Goal: Transaction & Acquisition: Obtain resource

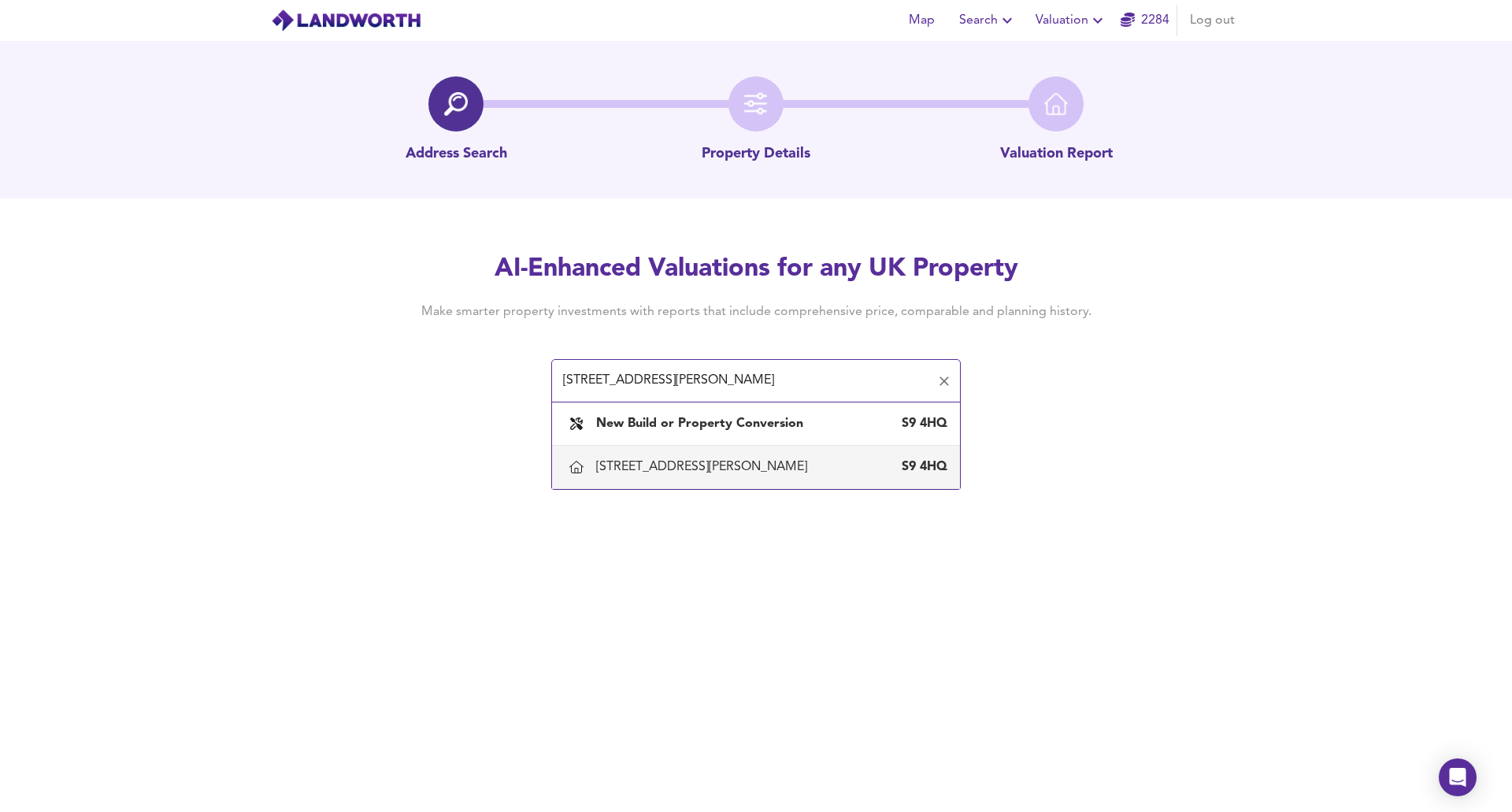
click at [609, 463] on div "[STREET_ADDRESS][PERSON_NAME]" at bounding box center [705, 467] width 218 height 18
type input "[STREET_ADDRESS][PERSON_NAME]"
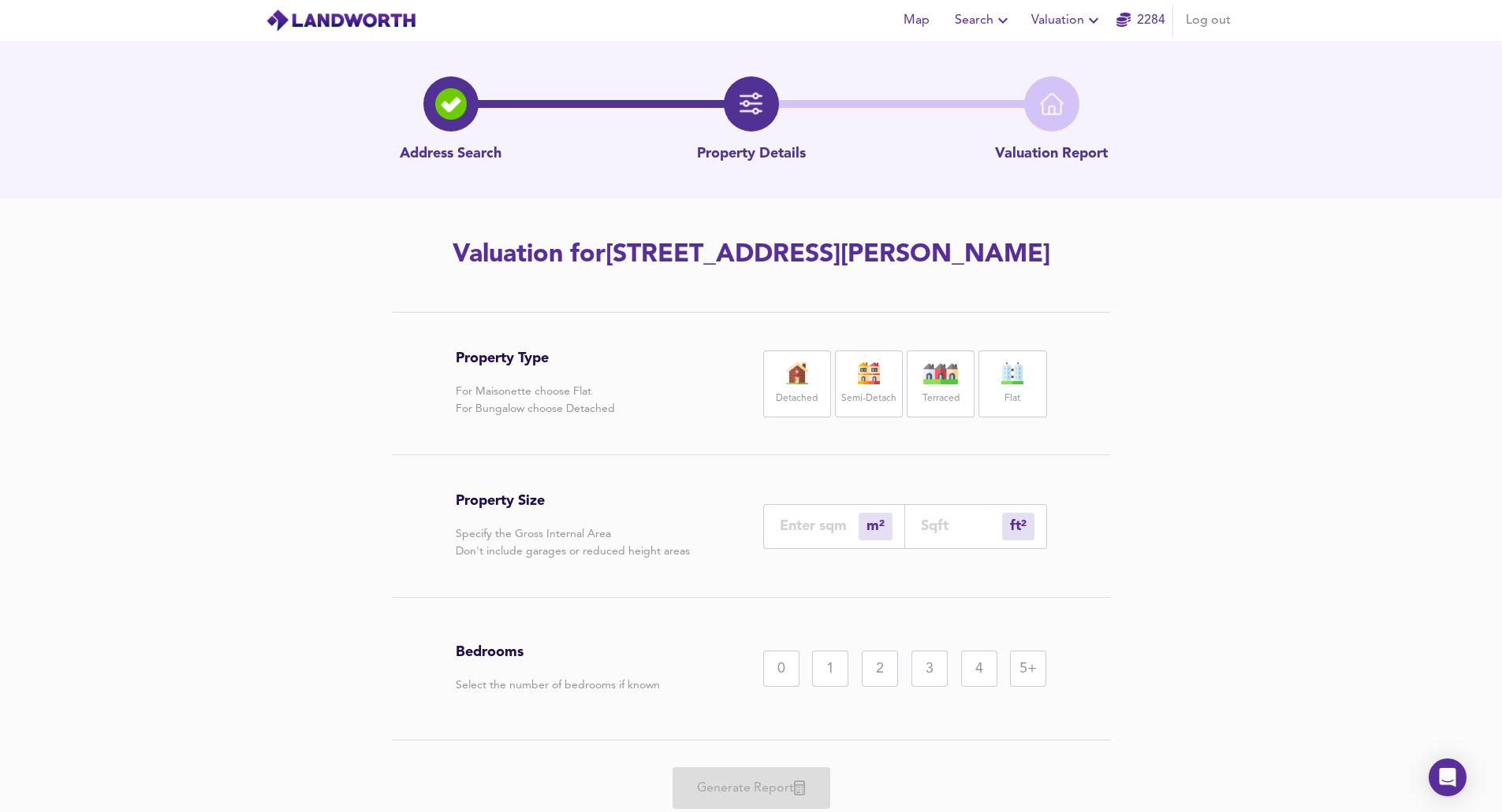
drag, startPoint x: 860, startPoint y: 388, endPoint x: 880, endPoint y: 380, distance: 21.5
click at [610, 384] on div "Semi-Detach" at bounding box center [868, 384] width 68 height 67
click at [610, 527] on input "number" at bounding box center [820, 526] width 79 height 17
type input "5"
type input "54"
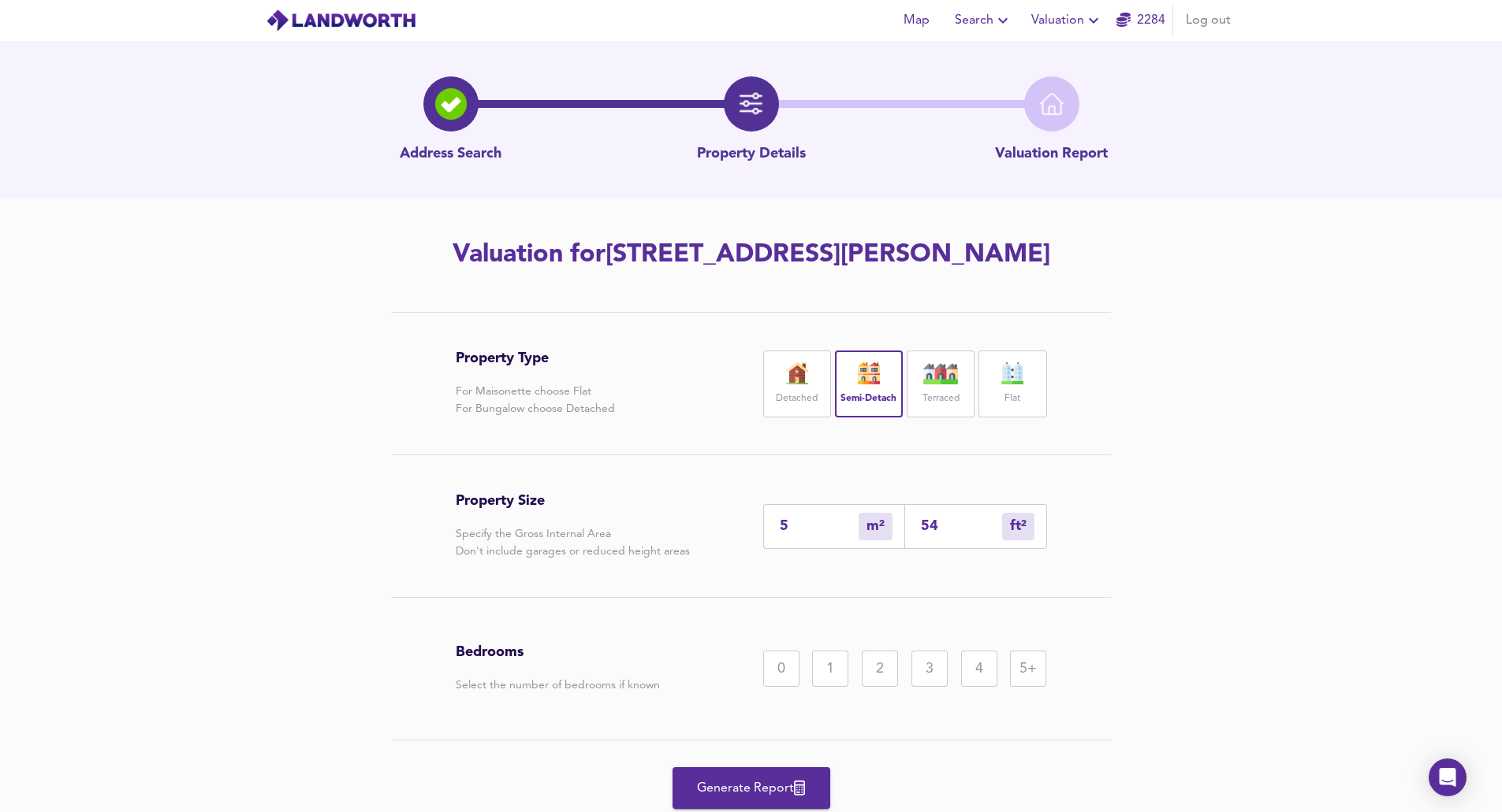
type input "55"
type input "592"
type input "55"
click at [610, 621] on div "2" at bounding box center [879, 668] width 36 height 36
click at [610, 621] on div "Bedrooms Select the number of bedrooms if known 0 1 2 3 4 5+" at bounding box center [751, 669] width 591 height 142
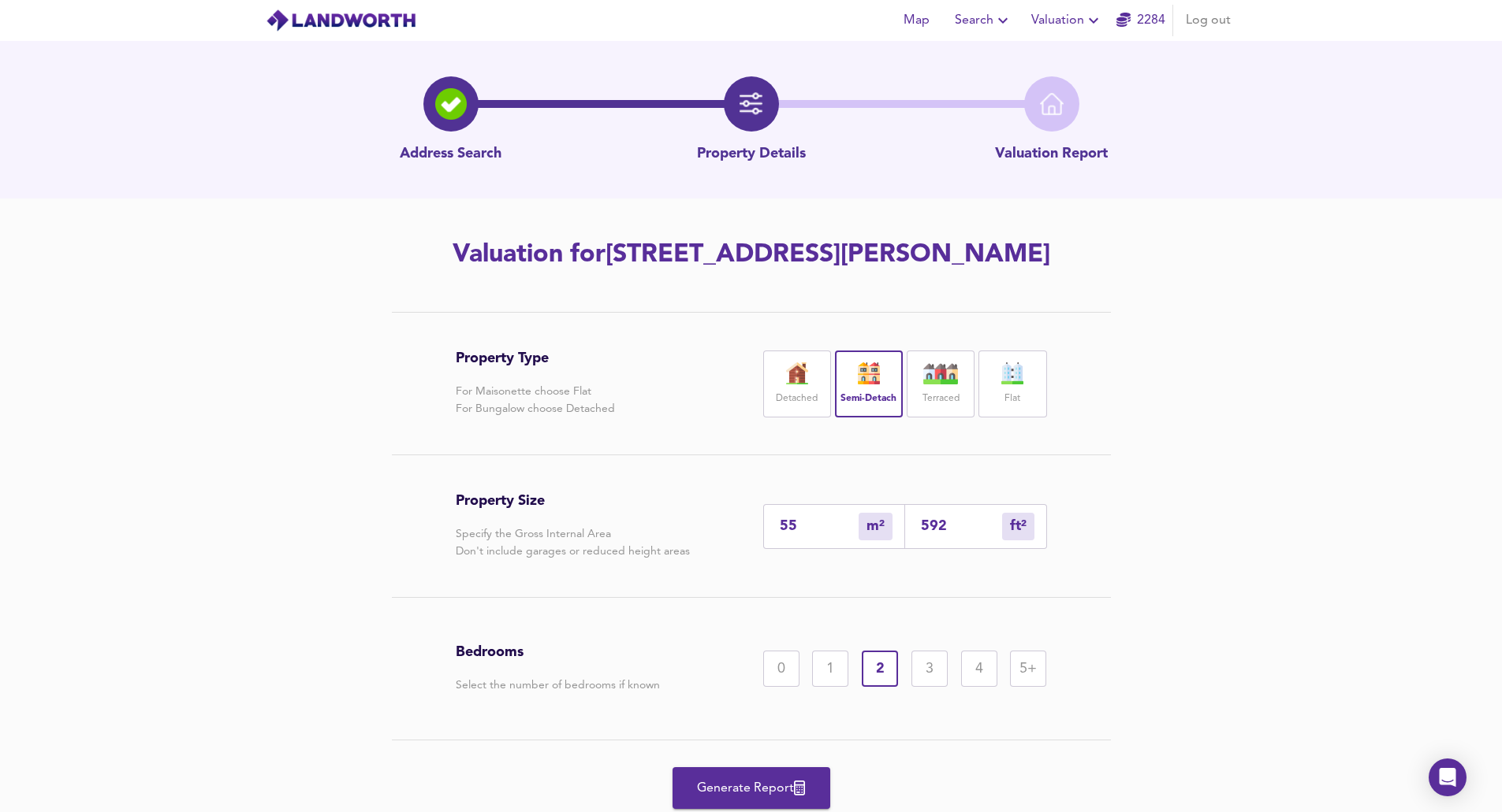
click at [610, 621] on div "3" at bounding box center [928, 668] width 36 height 36
click at [610, 621] on span "Generate Report" at bounding box center [751, 788] width 126 height 22
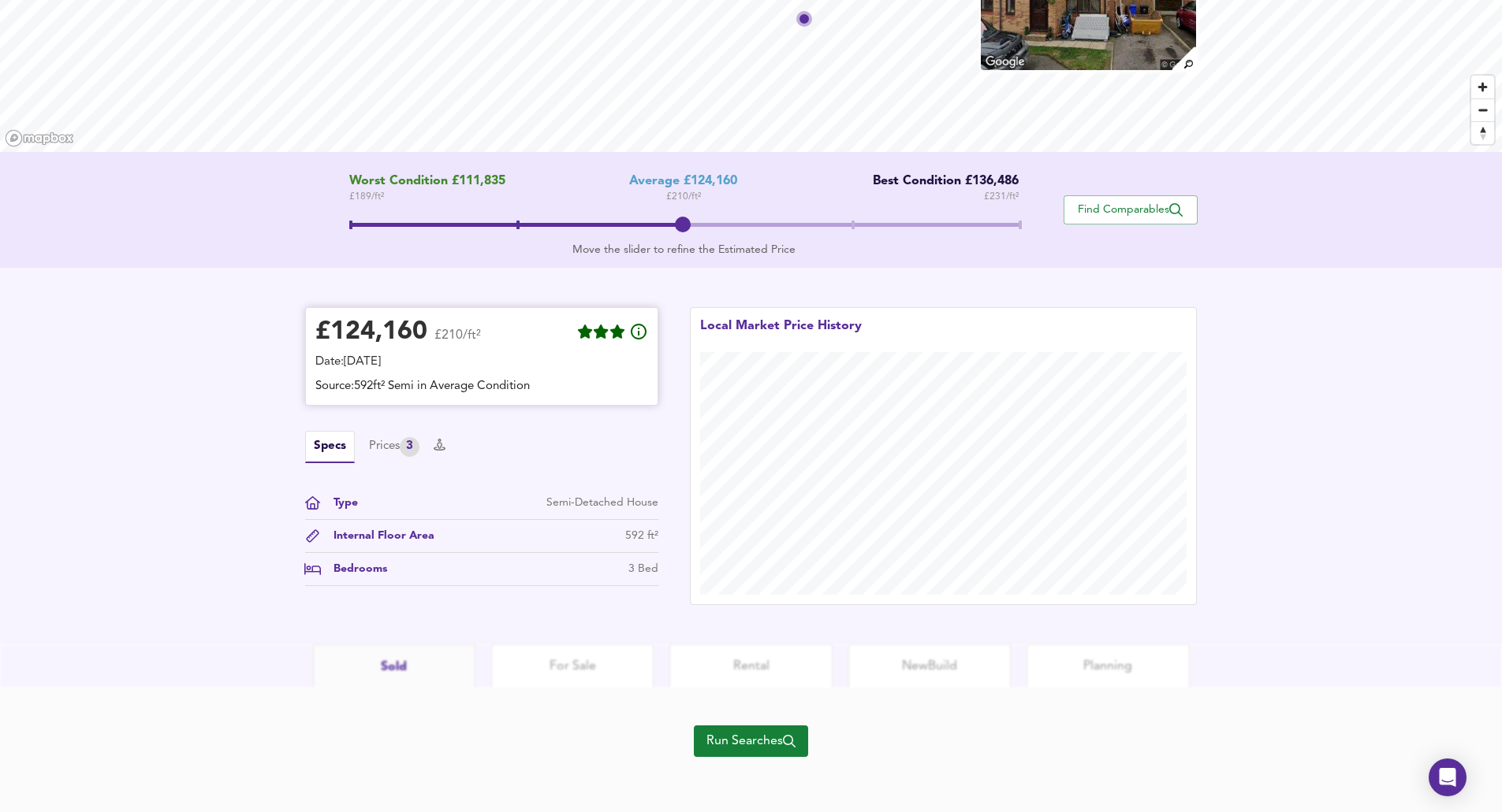
scroll to position [176, 0]
click at [610, 621] on span "Run Searches" at bounding box center [750, 739] width 89 height 22
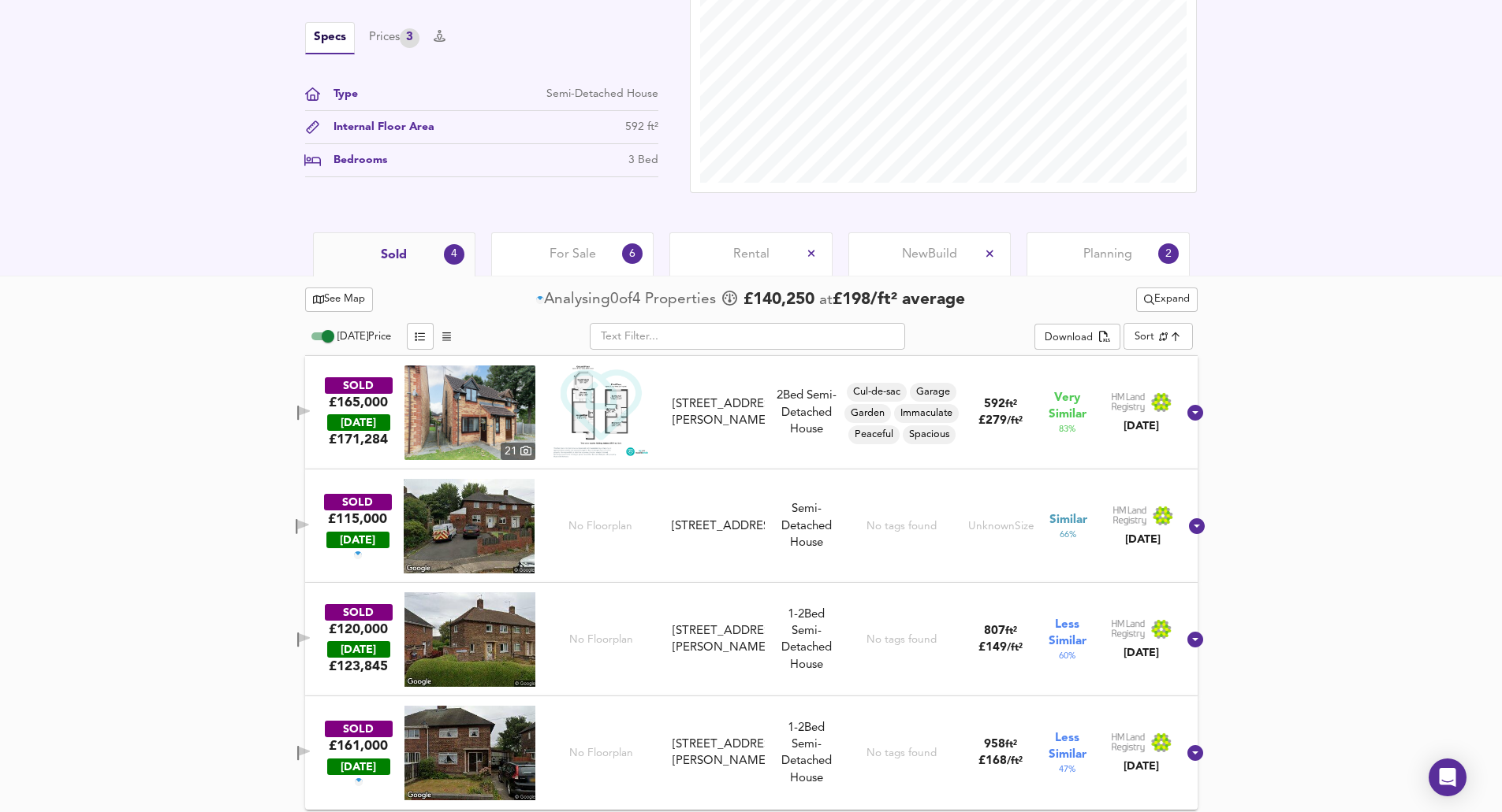
scroll to position [526, 0]
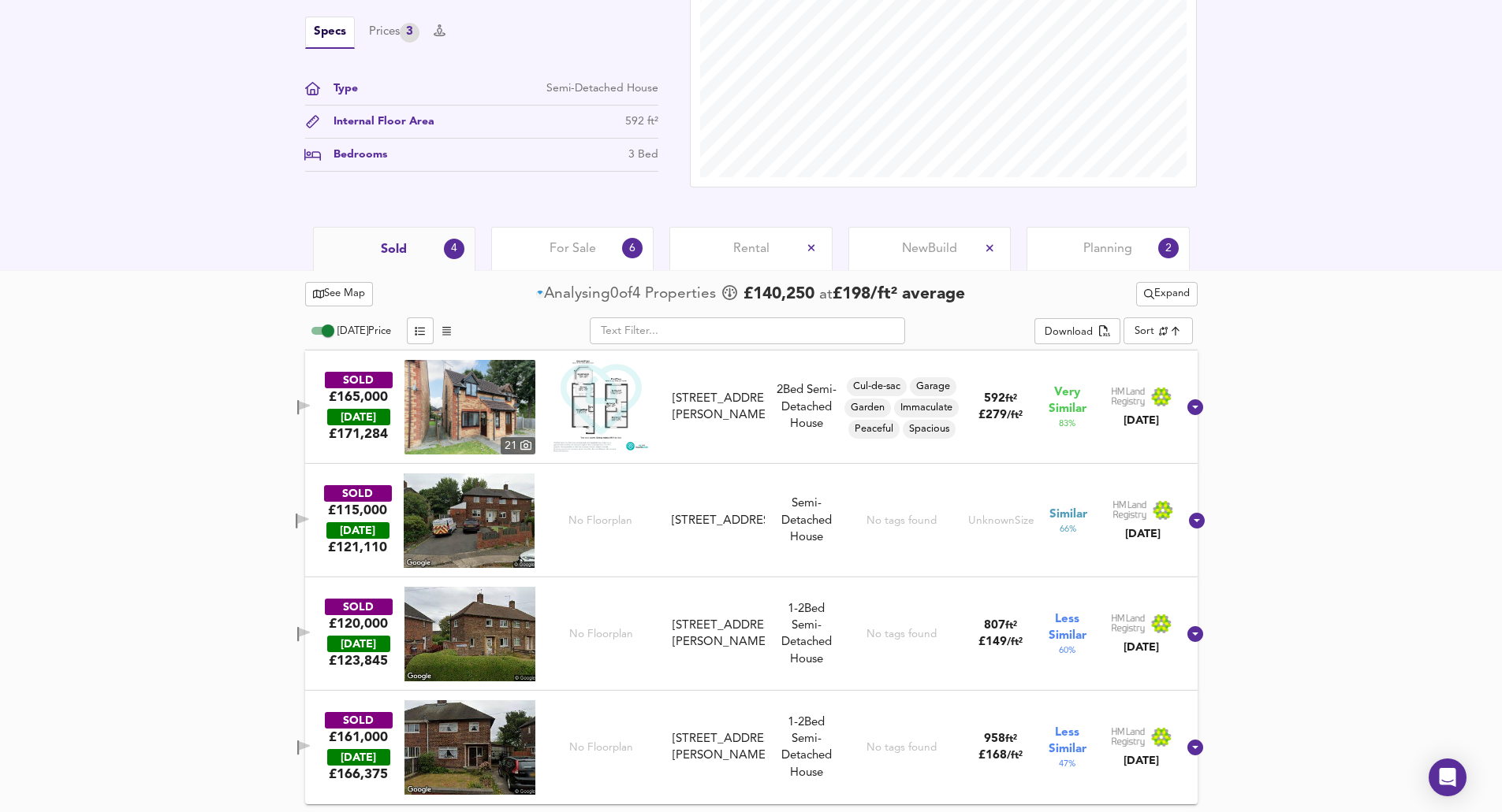
click at [610, 290] on span "Expand" at bounding box center [1166, 294] width 46 height 18
click at [610, 346] on icon at bounding box center [1138, 350] width 19 height 11
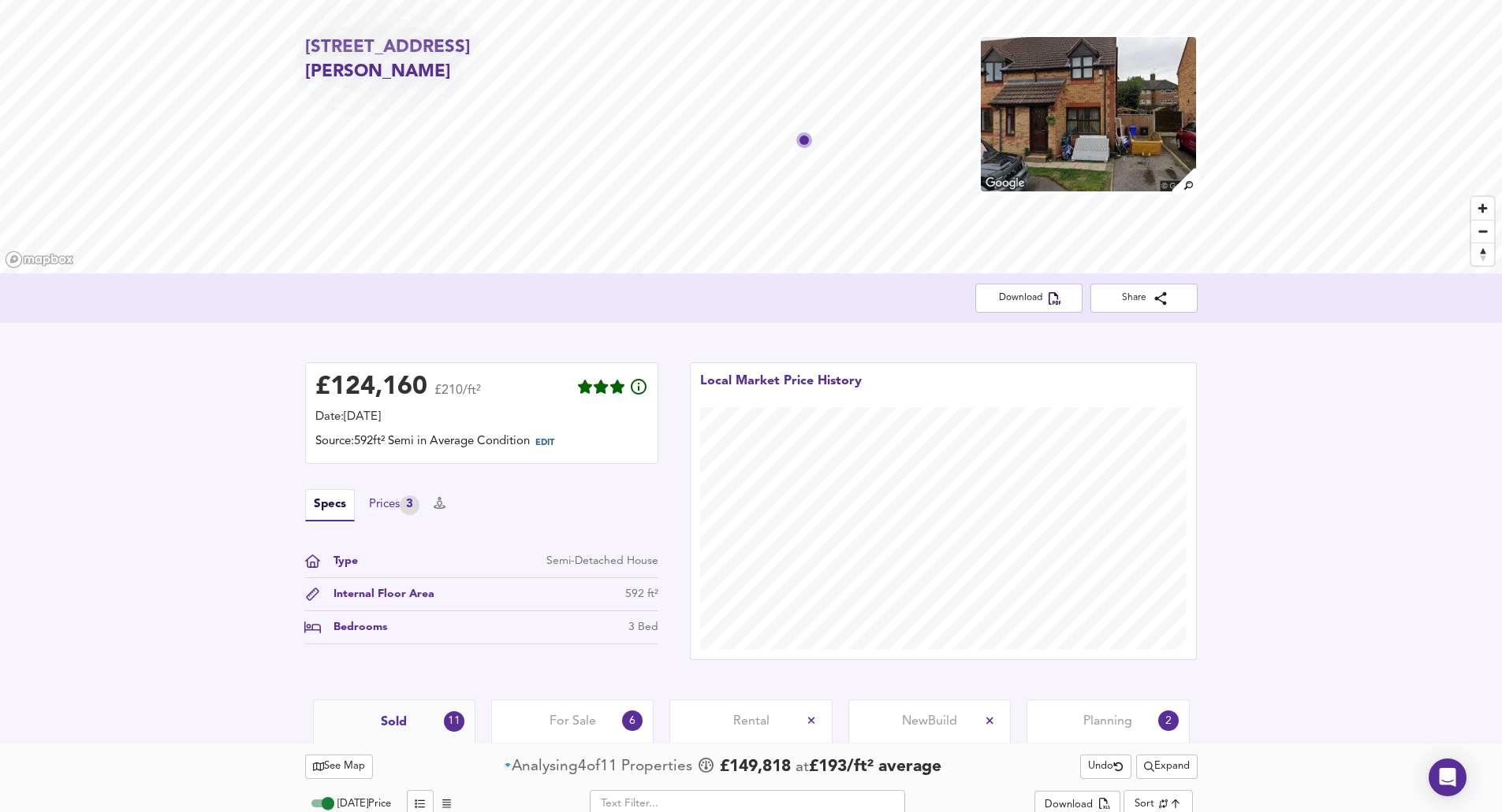
scroll to position [0, 0]
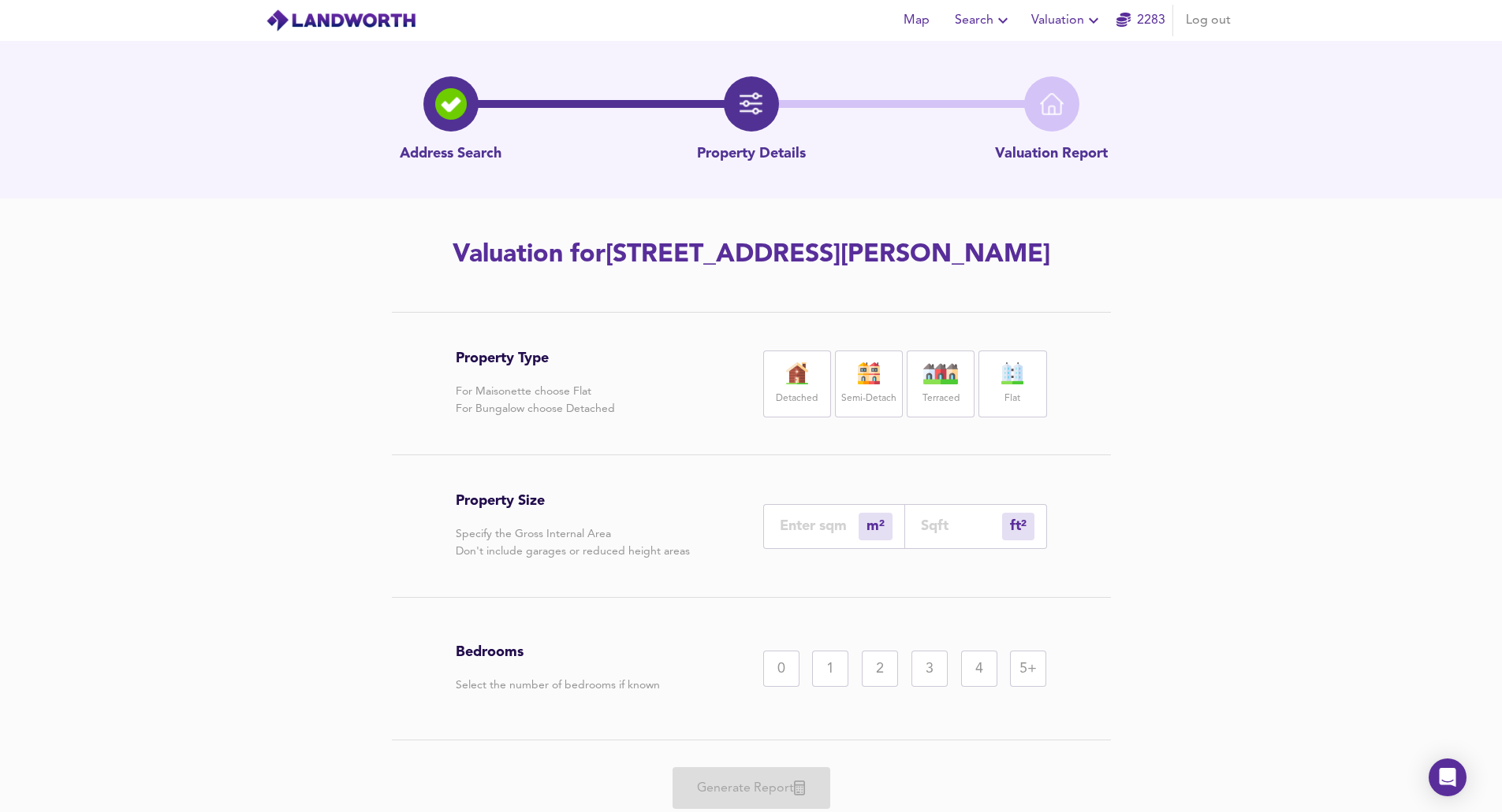
click at [610, 389] on label "Semi-Detach" at bounding box center [869, 399] width 55 height 19
click at [610, 532] on input "number" at bounding box center [961, 526] width 81 height 17
click at [610, 521] on input "number" at bounding box center [820, 526] width 79 height 17
type input "5"
type input "54"
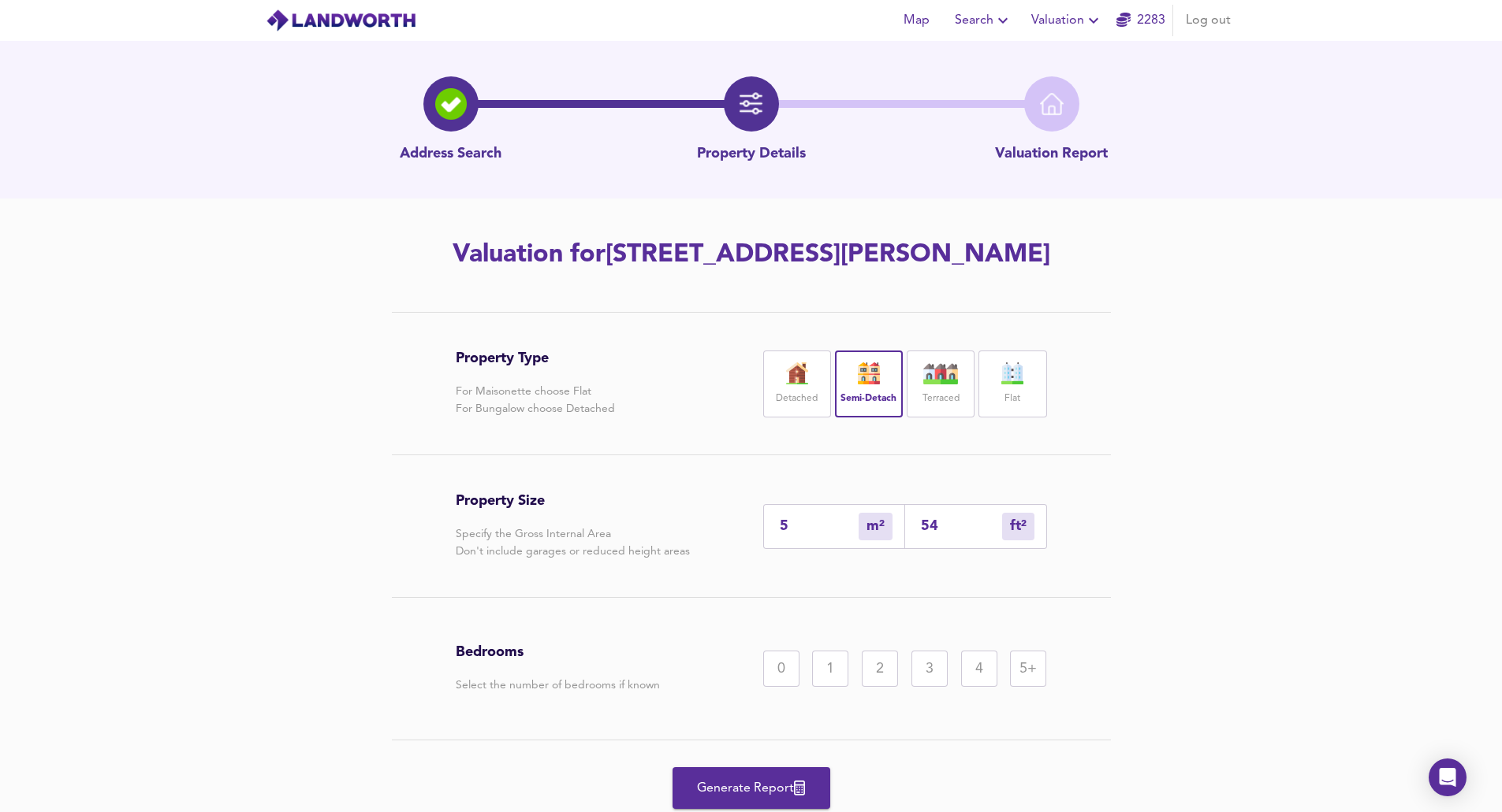
type input "55"
type input "592"
type input "55"
drag, startPoint x: 889, startPoint y: 654, endPoint x: 812, endPoint y: 772, distance: 140.9
click at [610, 621] on div "2" at bounding box center [879, 668] width 36 height 36
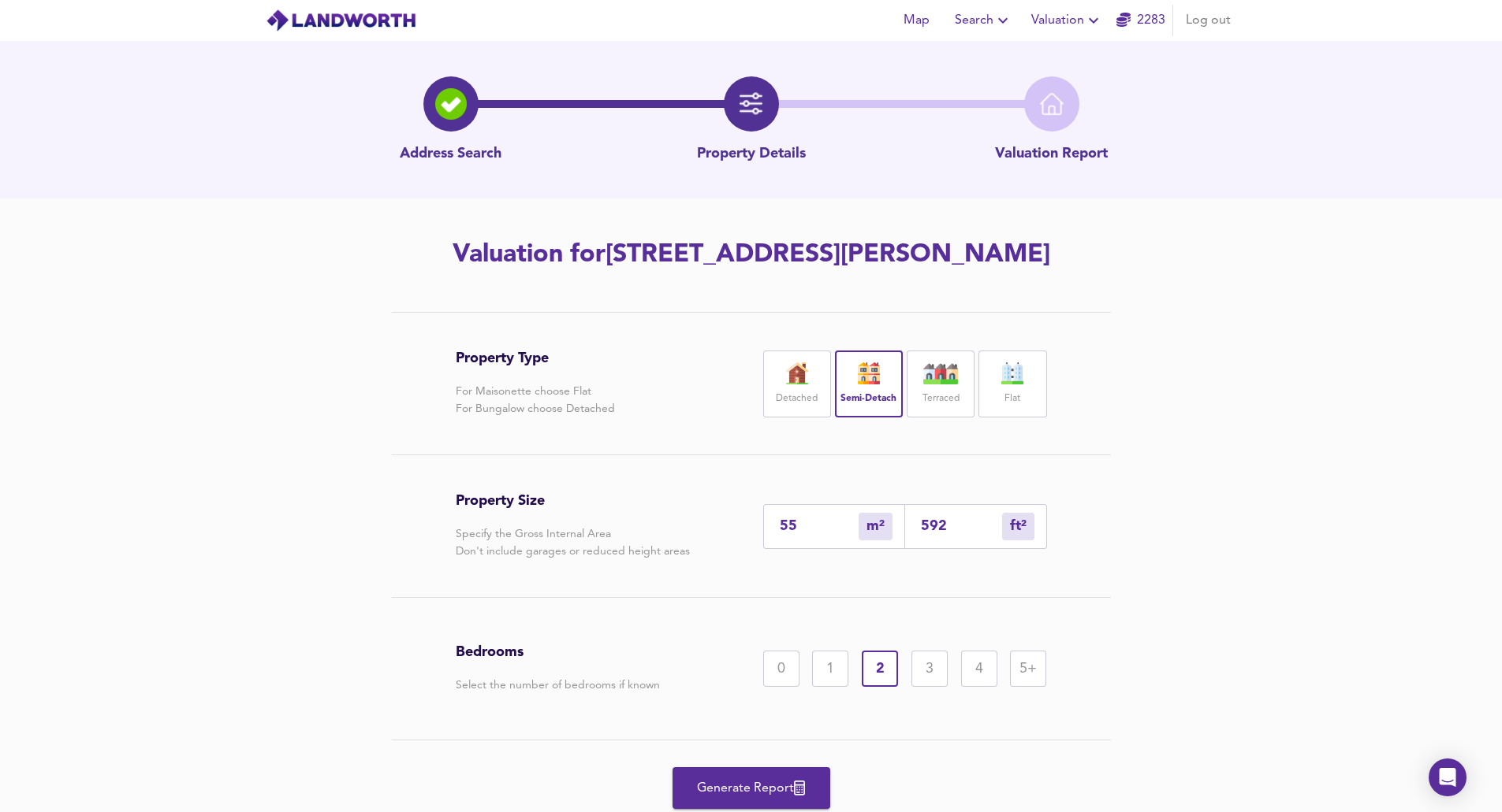
click at [610, 621] on button "Generate Report" at bounding box center [751, 788] width 157 height 42
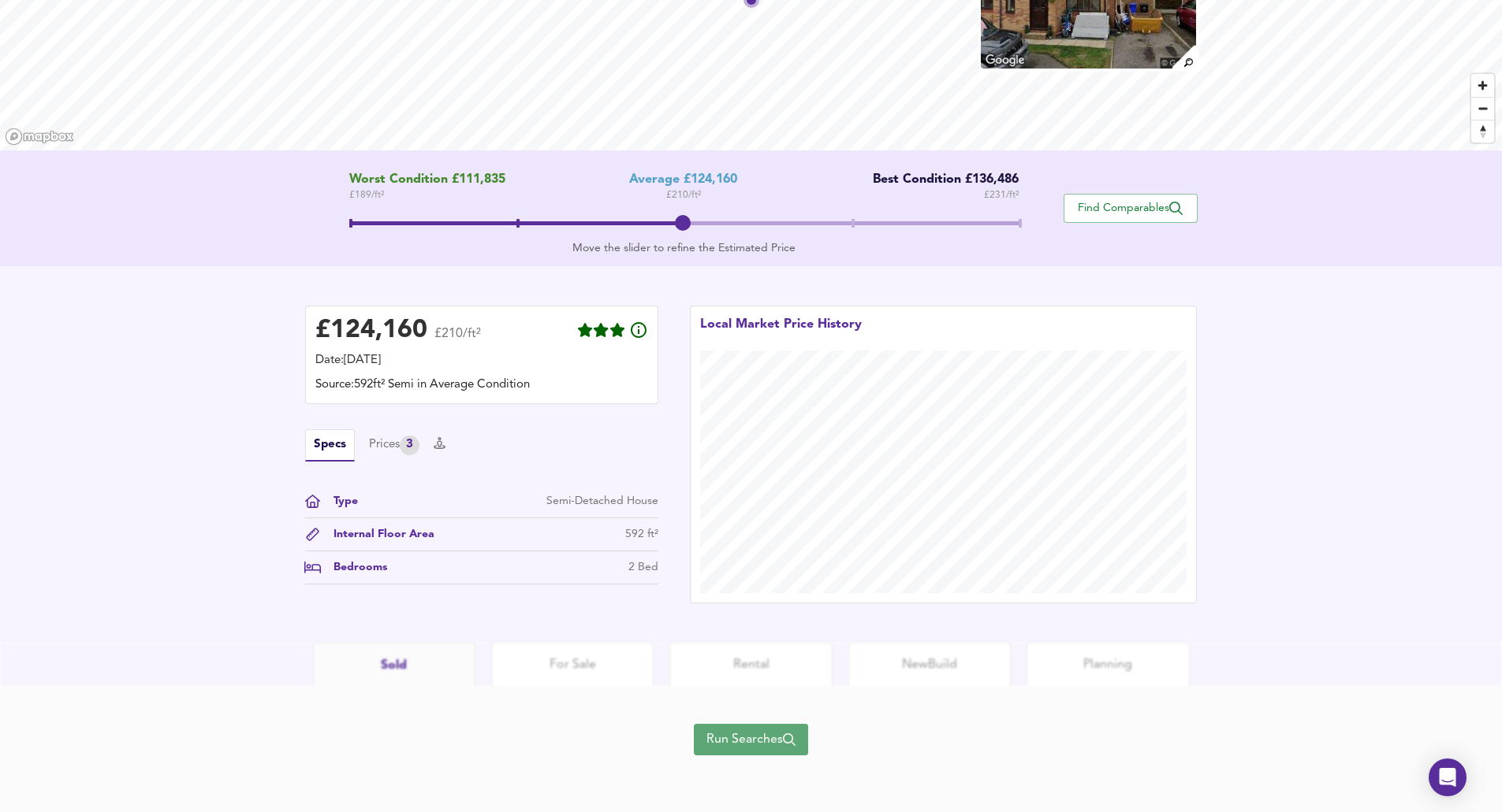
drag, startPoint x: 719, startPoint y: 742, endPoint x: 691, endPoint y: 694, distance: 55.6
click at [610, 621] on span "Run Searches" at bounding box center [750, 739] width 89 height 22
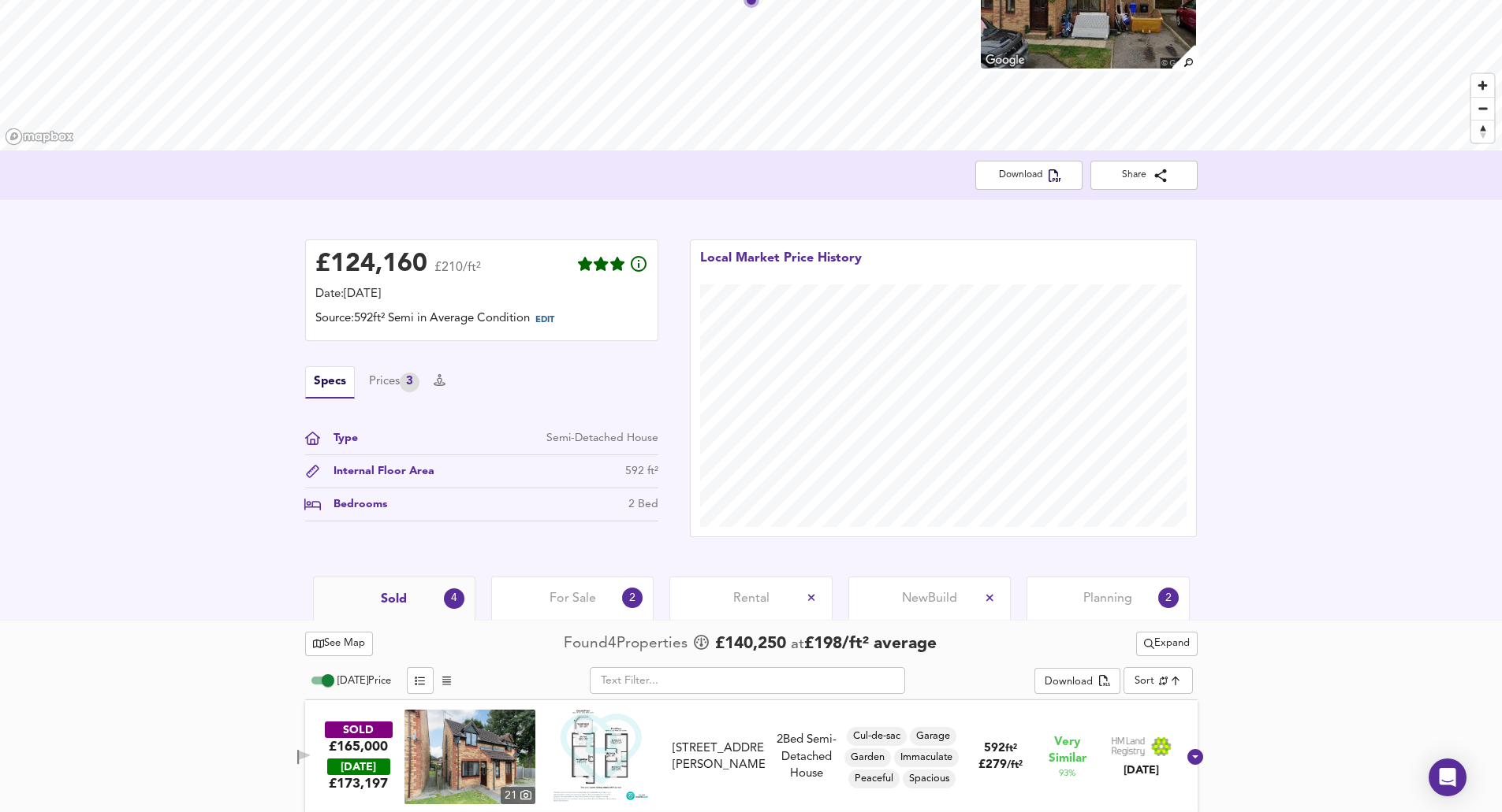
scroll to position [255, 0]
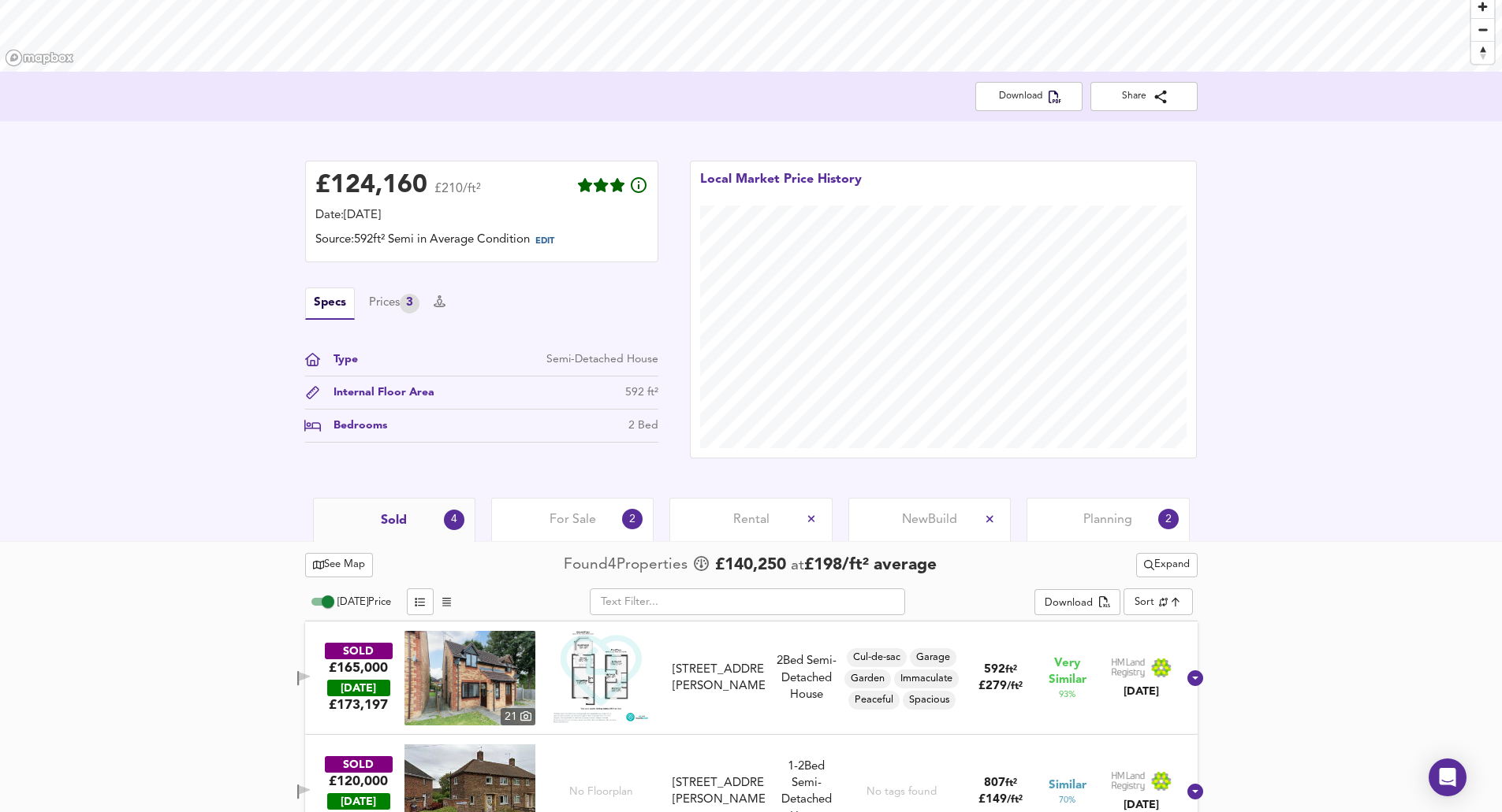
click at [610, 564] on span "Expand" at bounding box center [1166, 565] width 46 height 18
click at [610, 592] on li "¼ mile ½ mile" at bounding box center [1164, 596] width 195 height 25
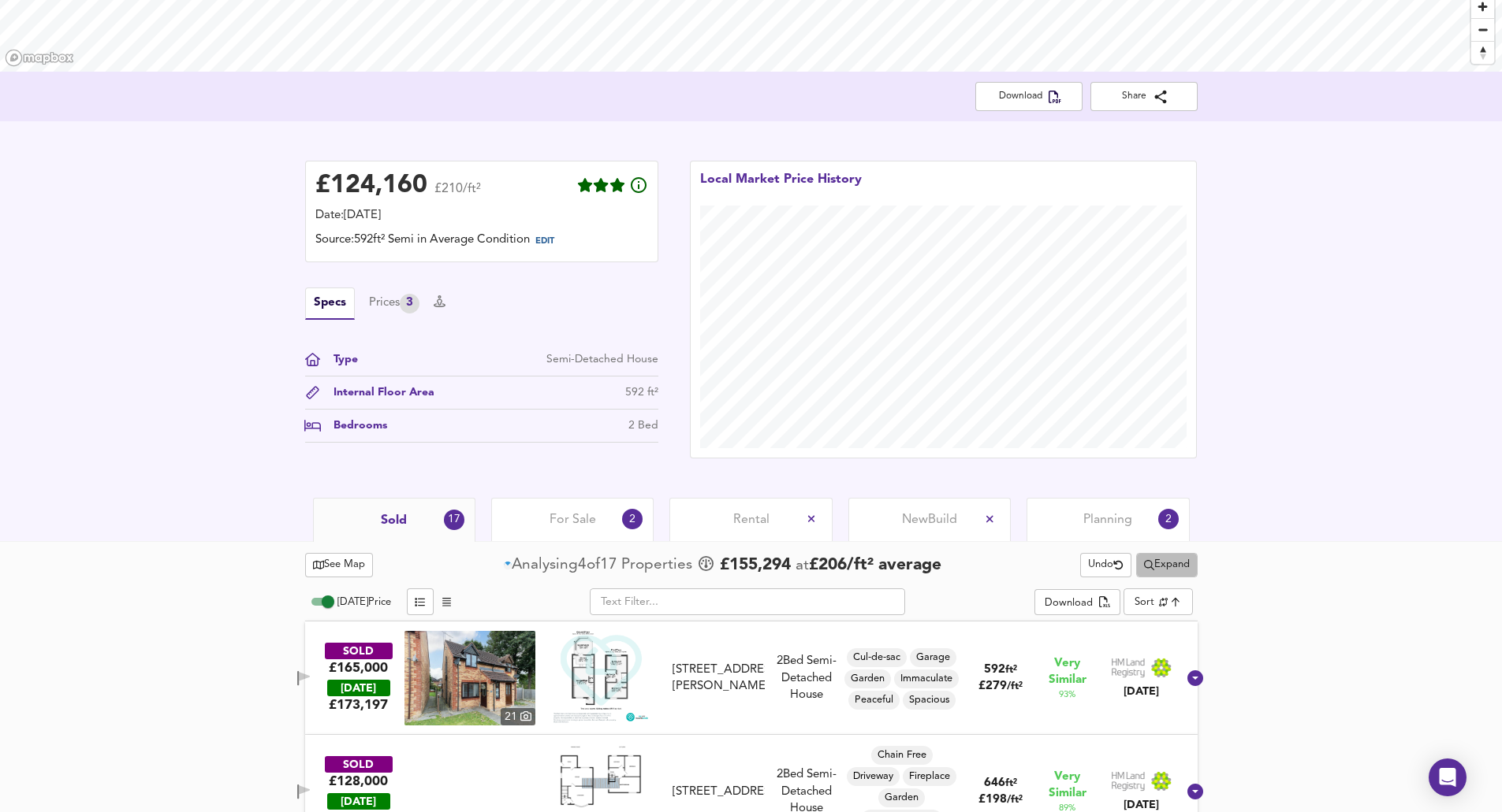
click at [610, 567] on span "Expand" at bounding box center [1166, 565] width 46 height 18
click at [610, 610] on li "1 year 2 years" at bounding box center [1164, 622] width 195 height 25
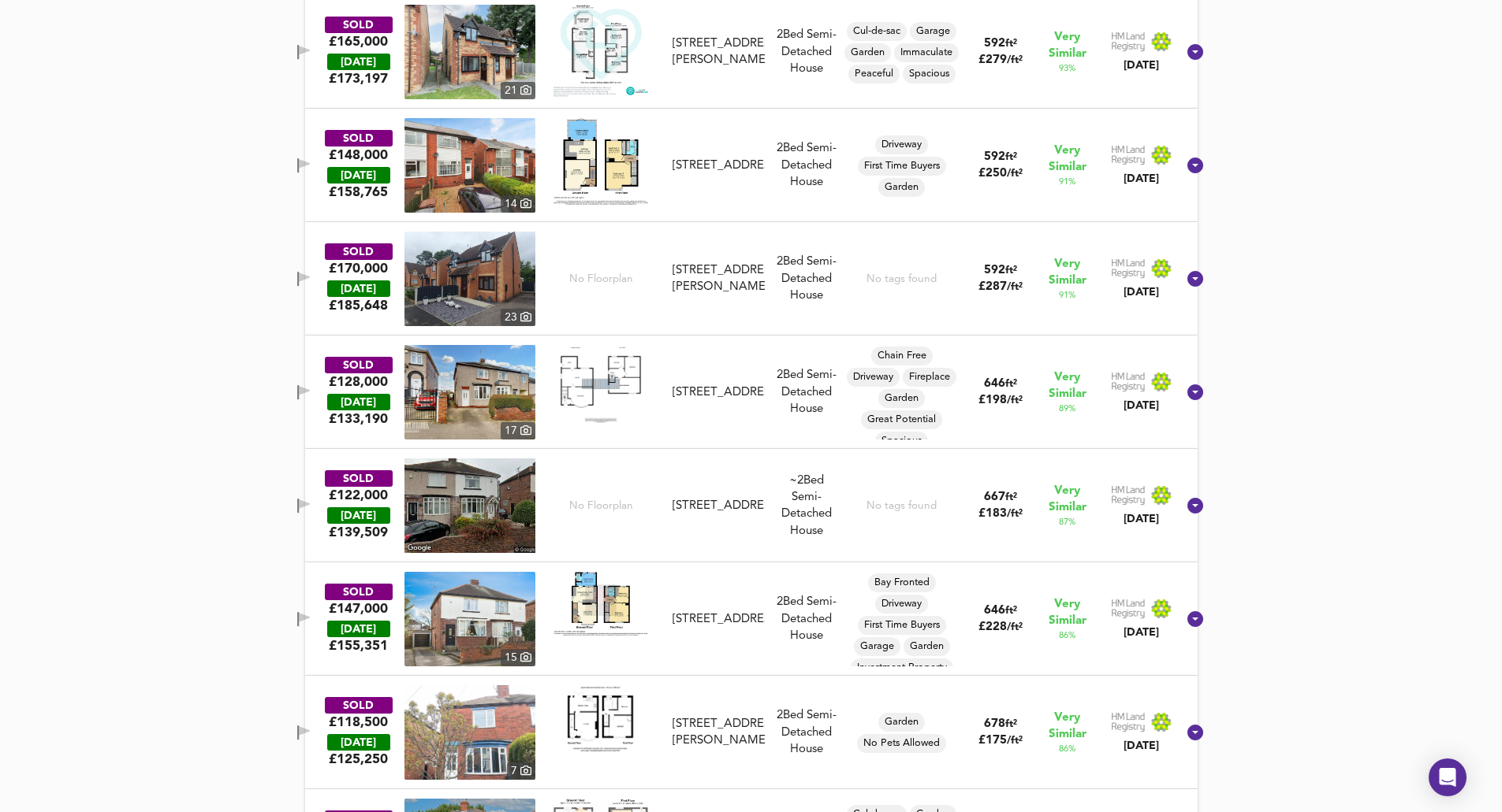
scroll to position [964, 0]
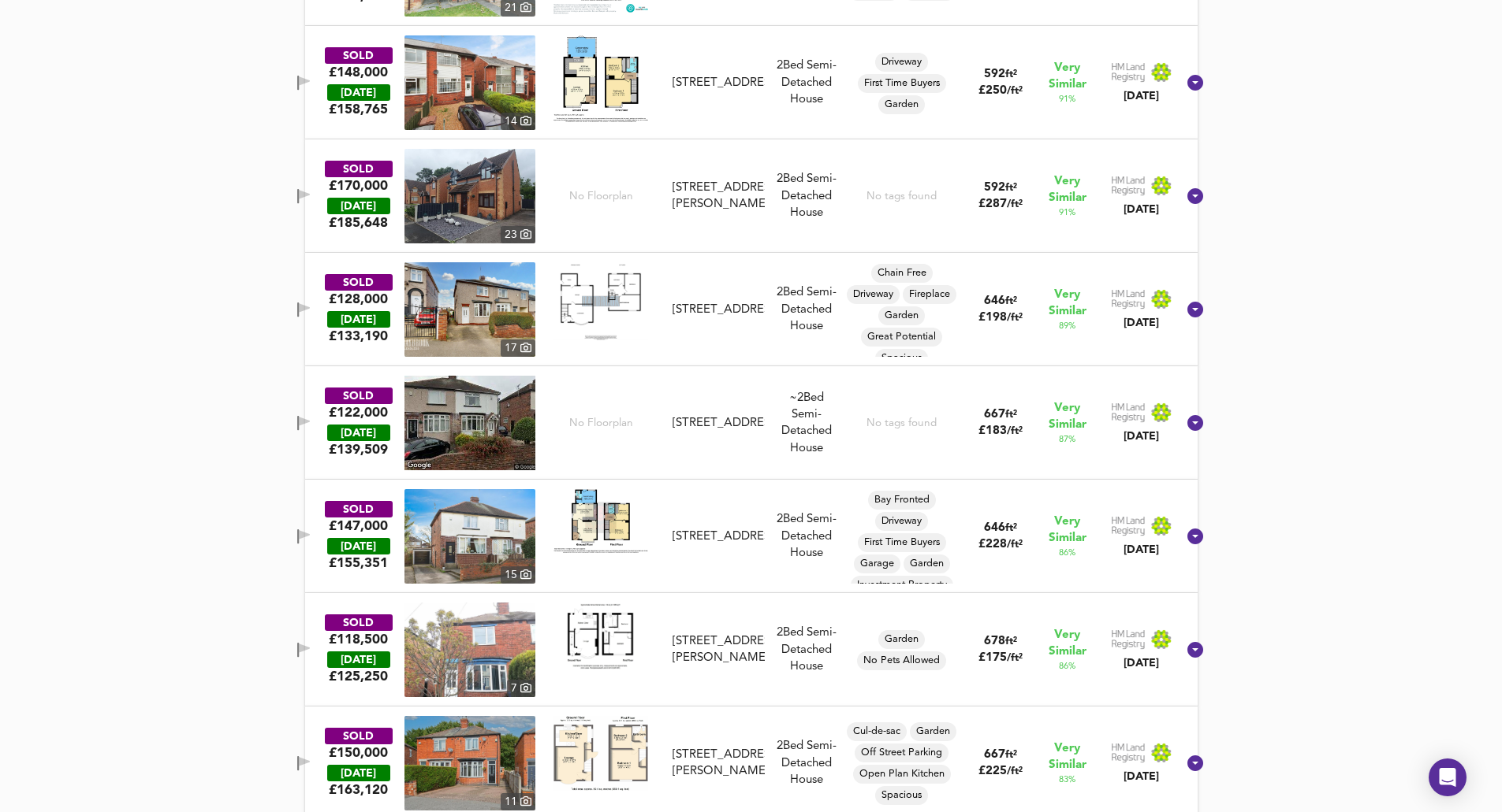
click at [319, 524] on div "SOLD £147,000 [DATE] £ 155,351 [GEOGRAPHIC_DATA][STREET_ADDRESS] [STREET_ADDRES…" at bounding box center [733, 536] width 889 height 95
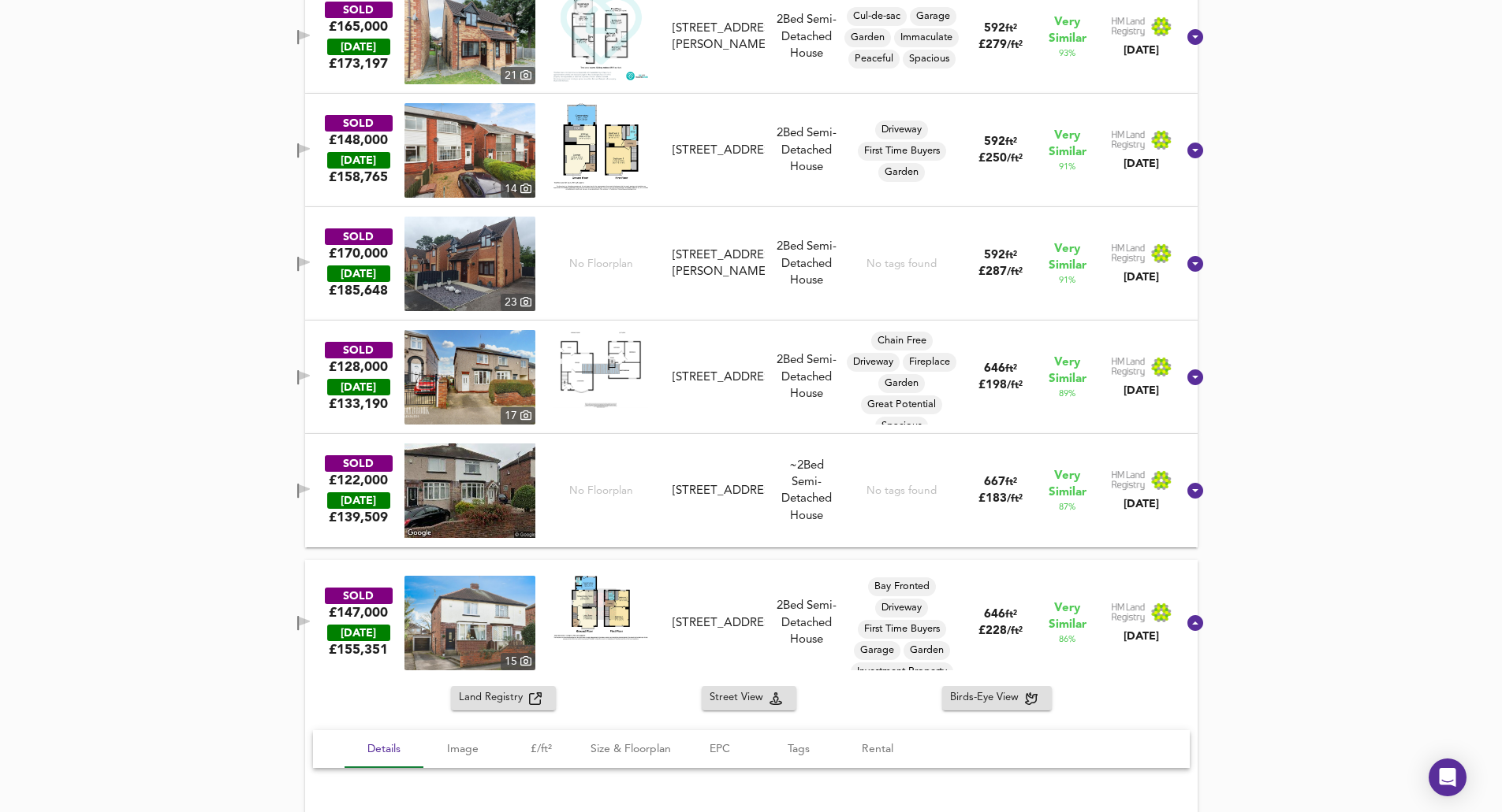
scroll to position [806, 0]
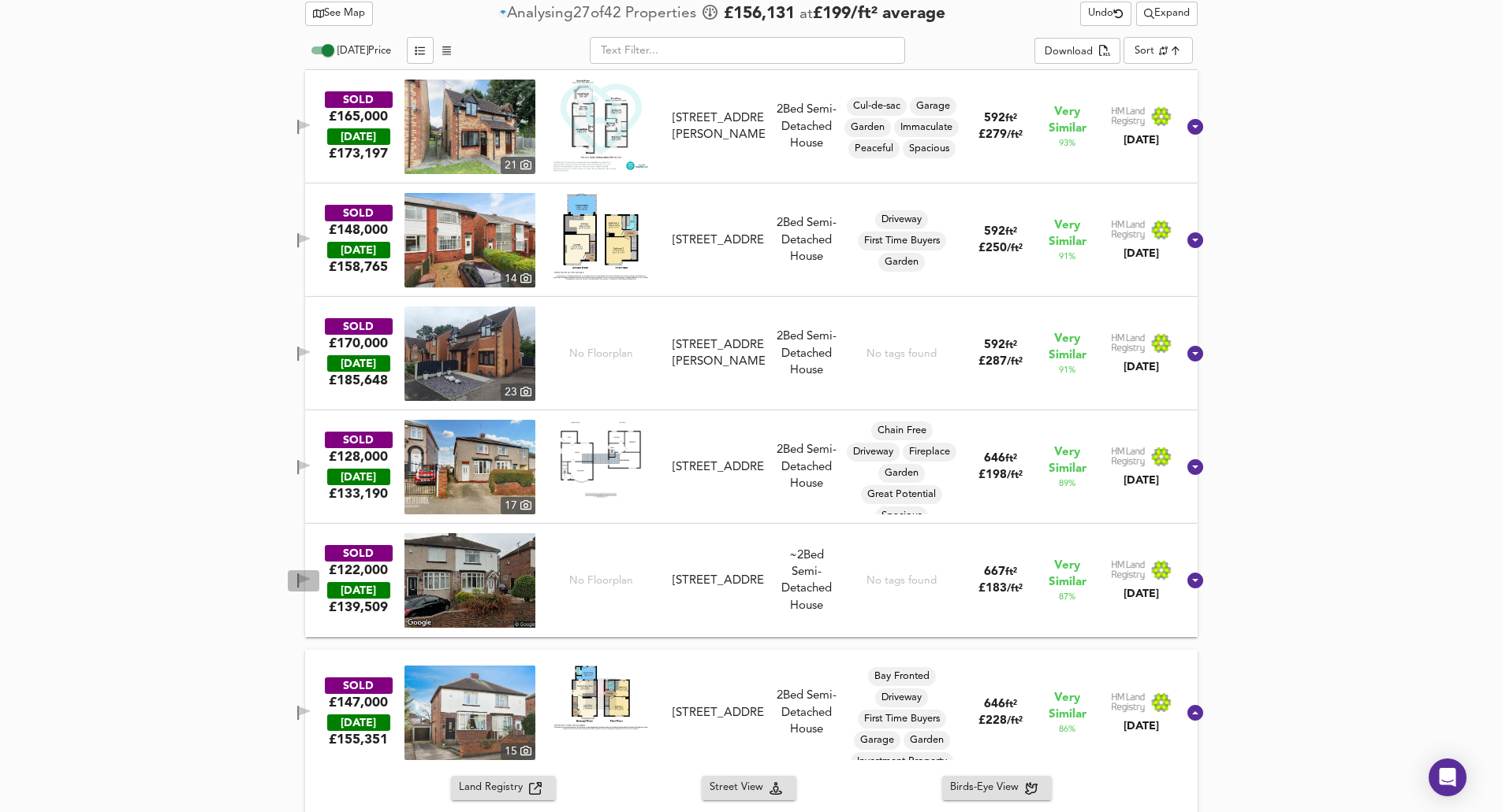
click at [311, 573] on icon "button" at bounding box center [303, 580] width 13 height 15
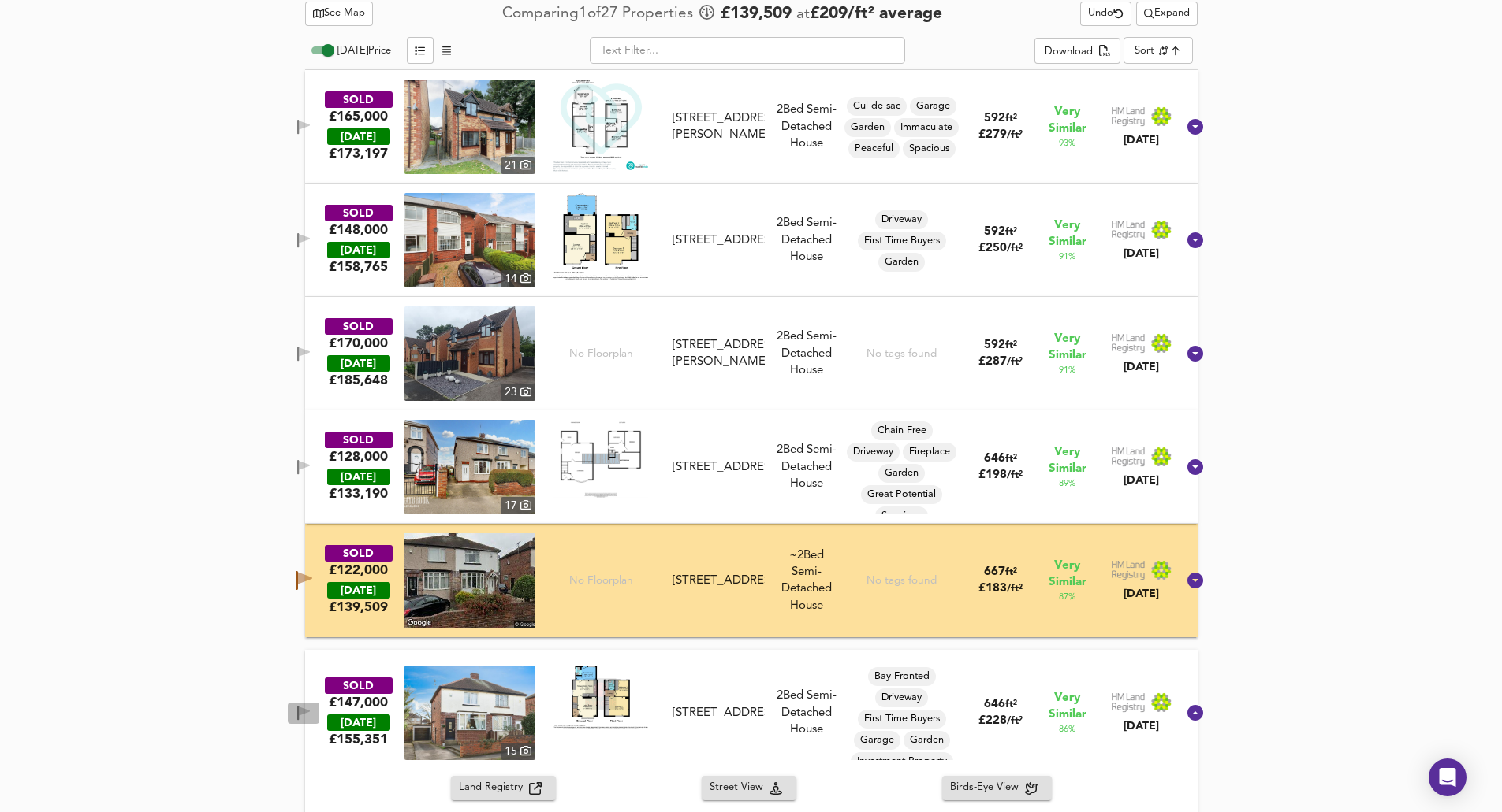
click at [310, 621] on icon "button" at bounding box center [304, 711] width 11 height 10
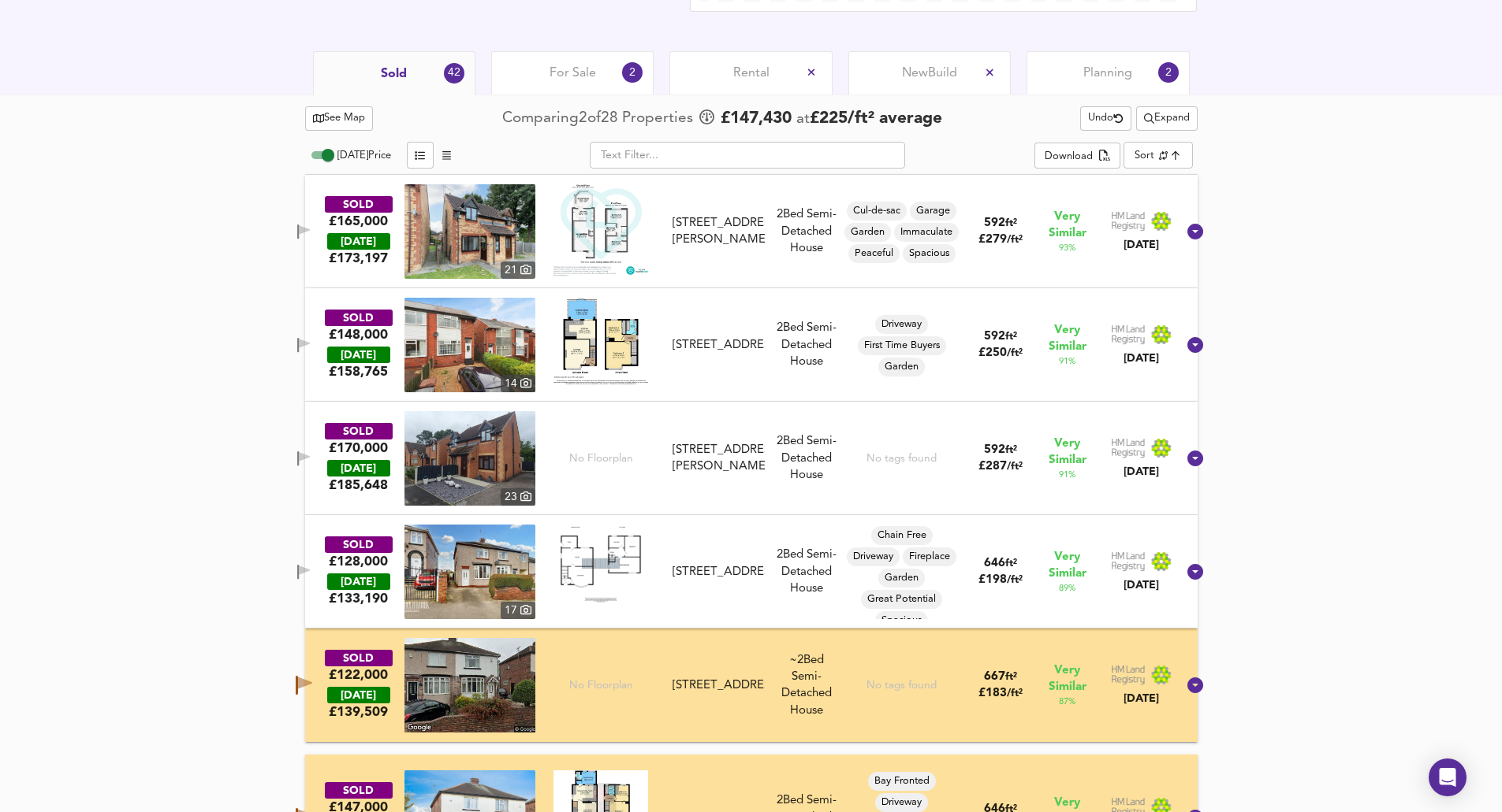
scroll to position [649, 0]
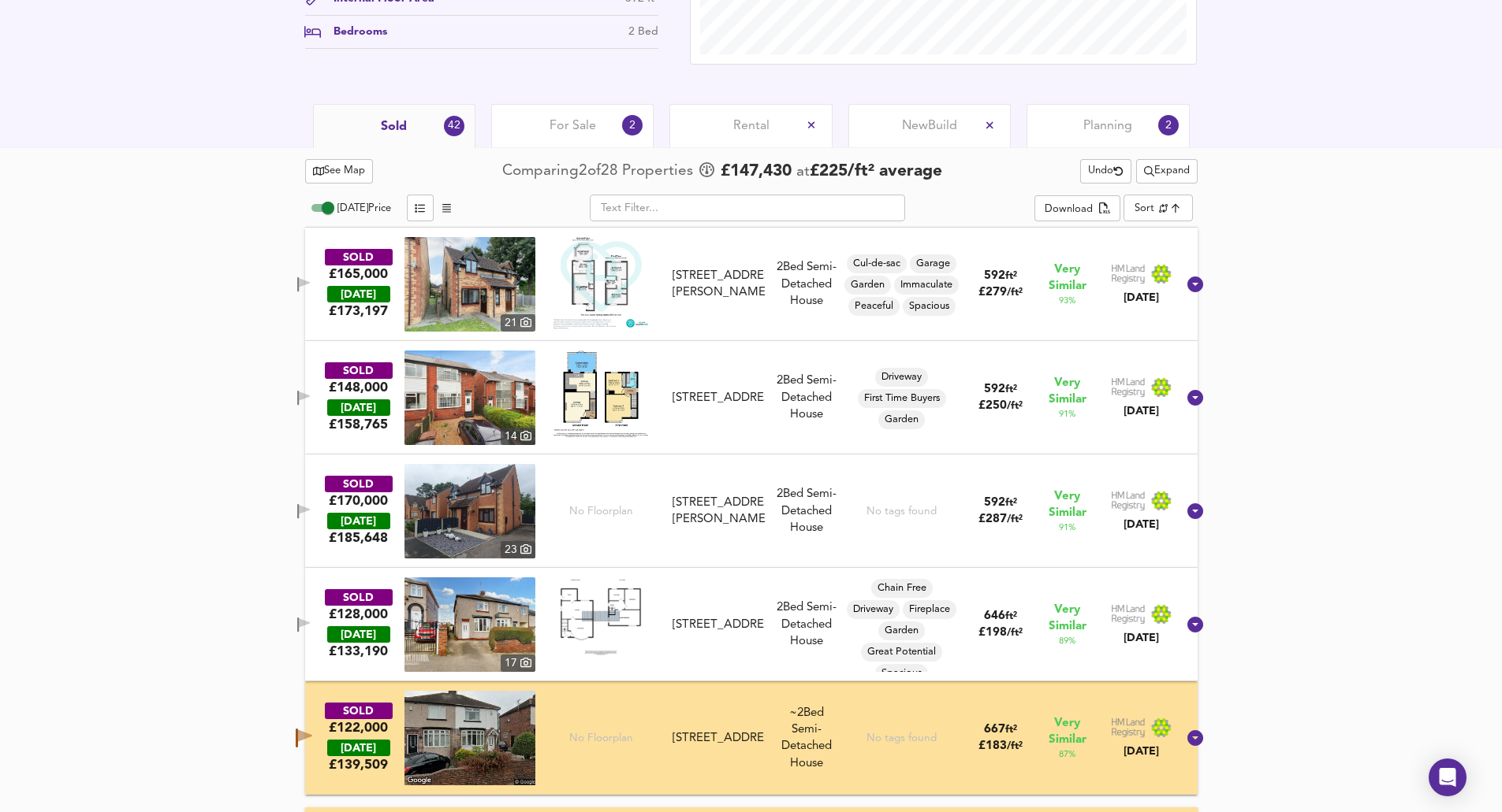
click at [312, 621] on span "button" at bounding box center [303, 625] width 24 height 15
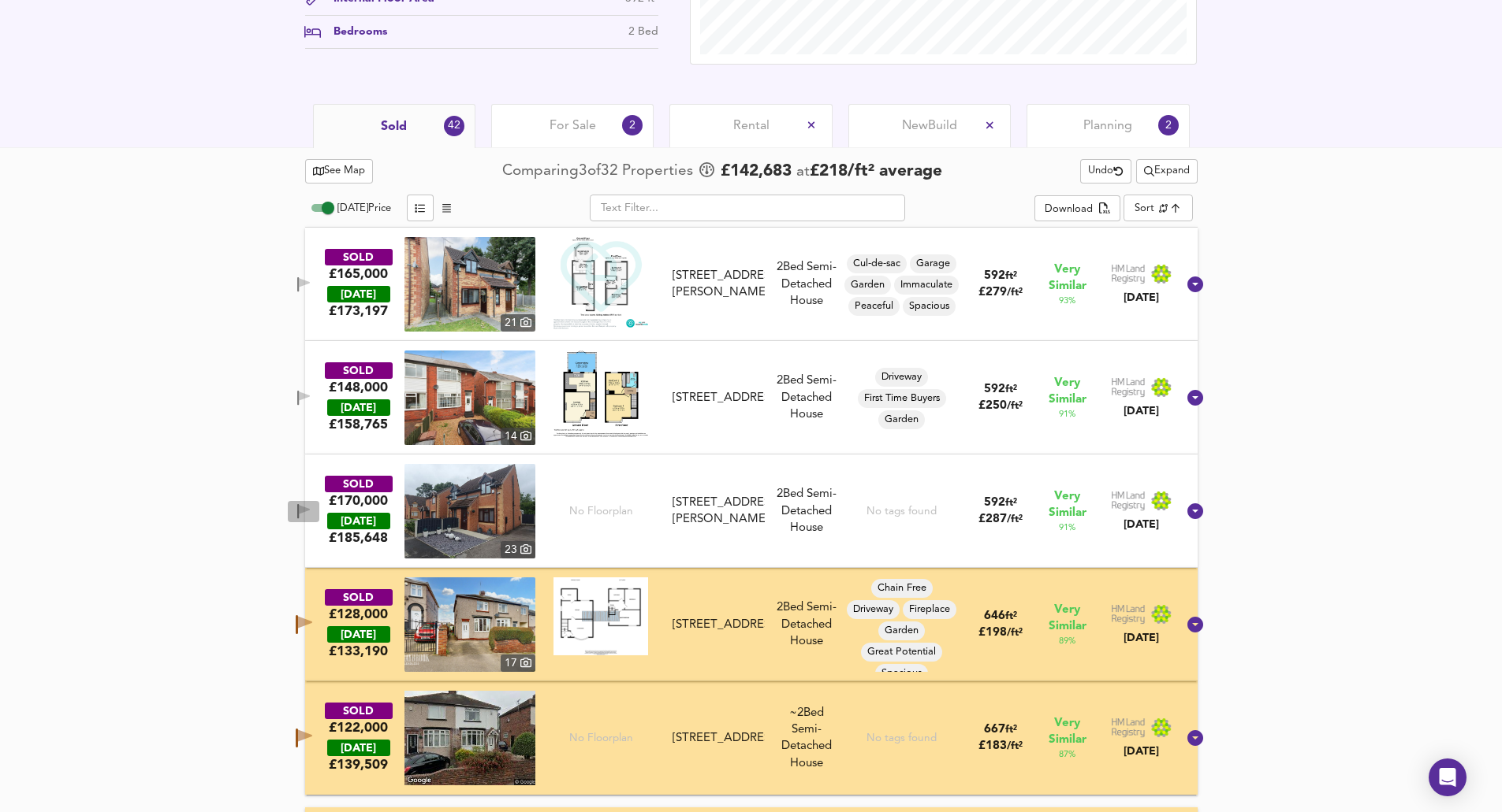
click at [315, 510] on span "button" at bounding box center [303, 511] width 24 height 15
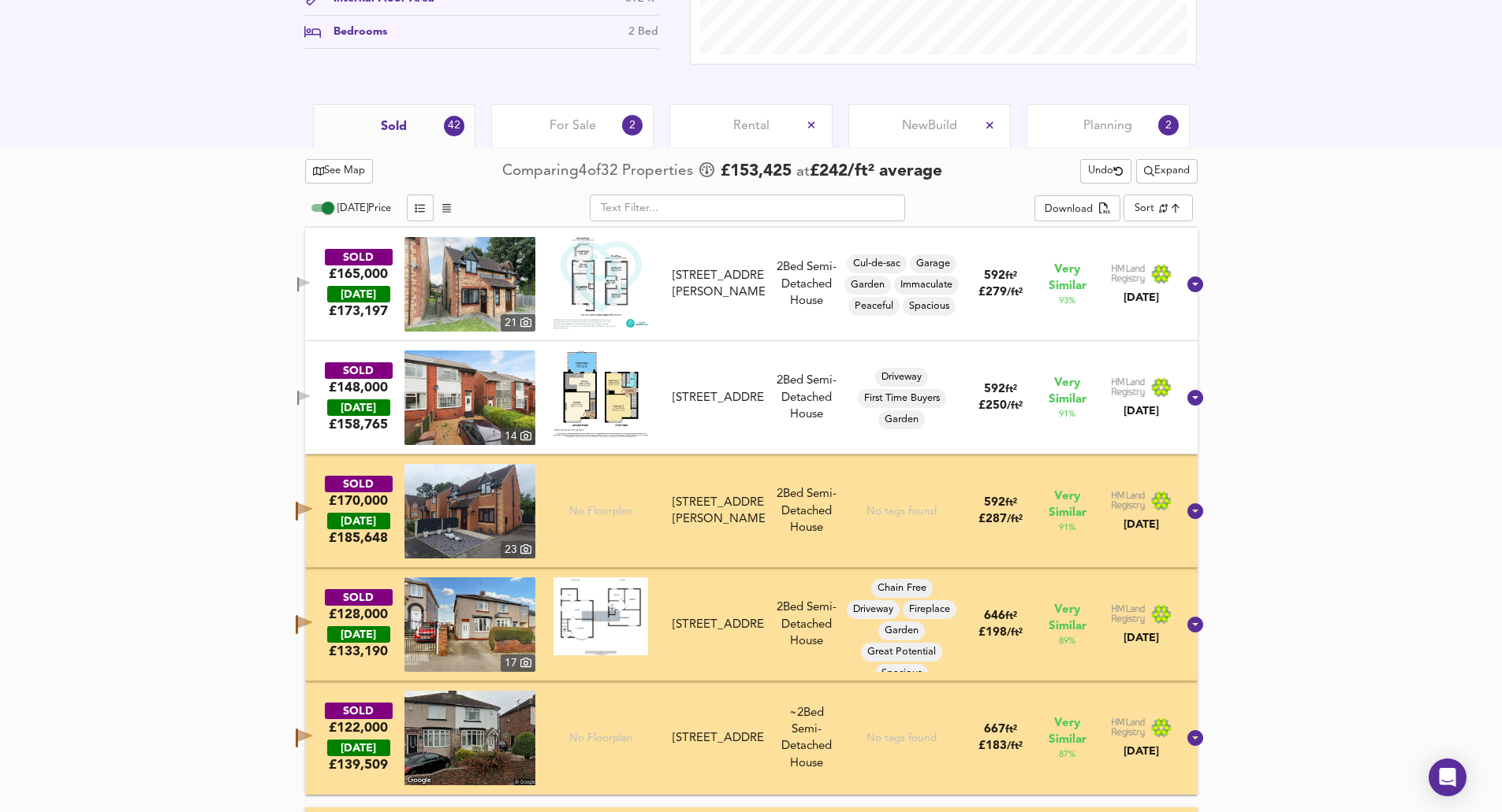
click at [311, 398] on icon "button" at bounding box center [303, 398] width 13 height 15
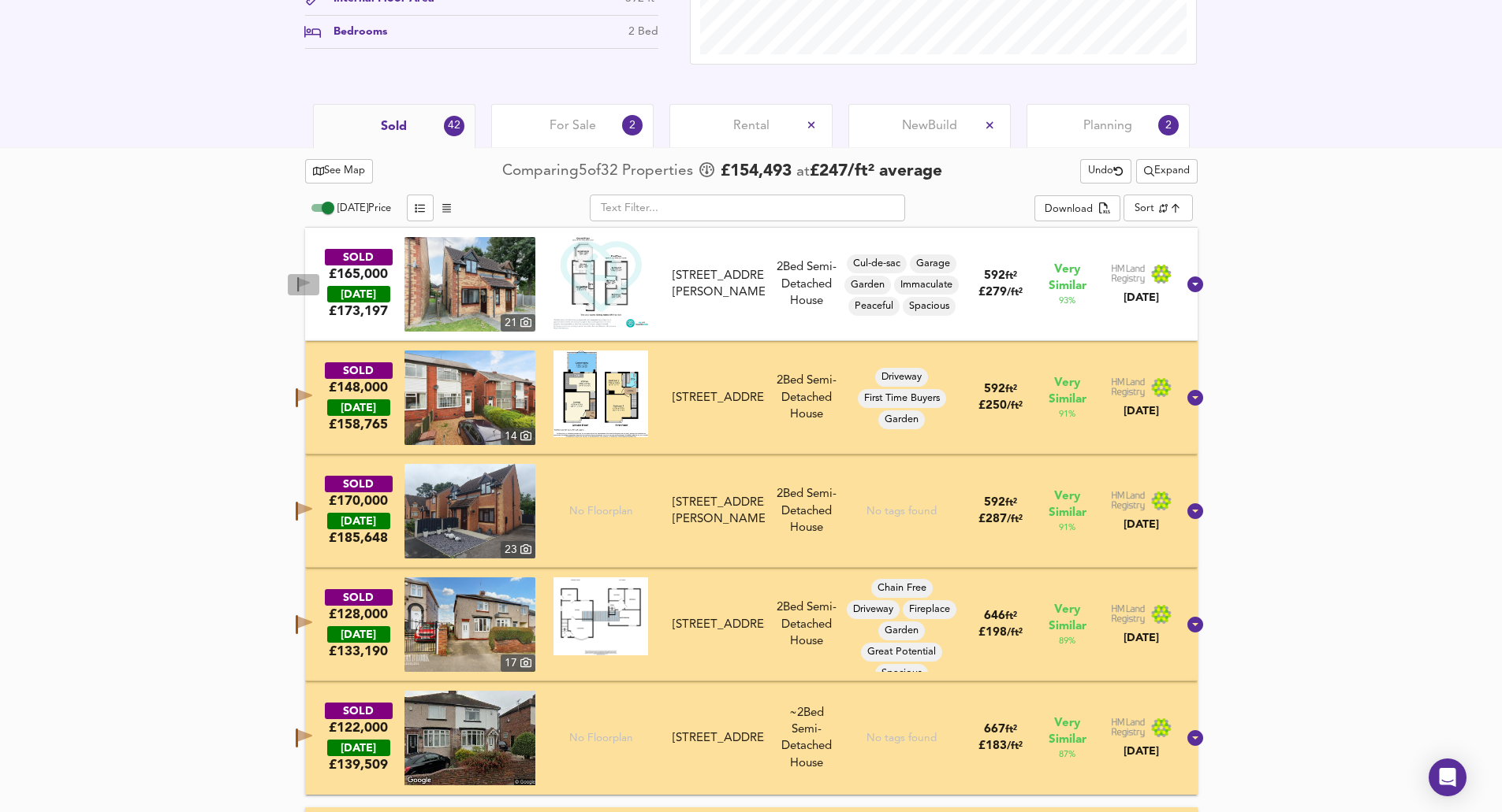
click at [314, 274] on button "button" at bounding box center [304, 284] width 32 height 21
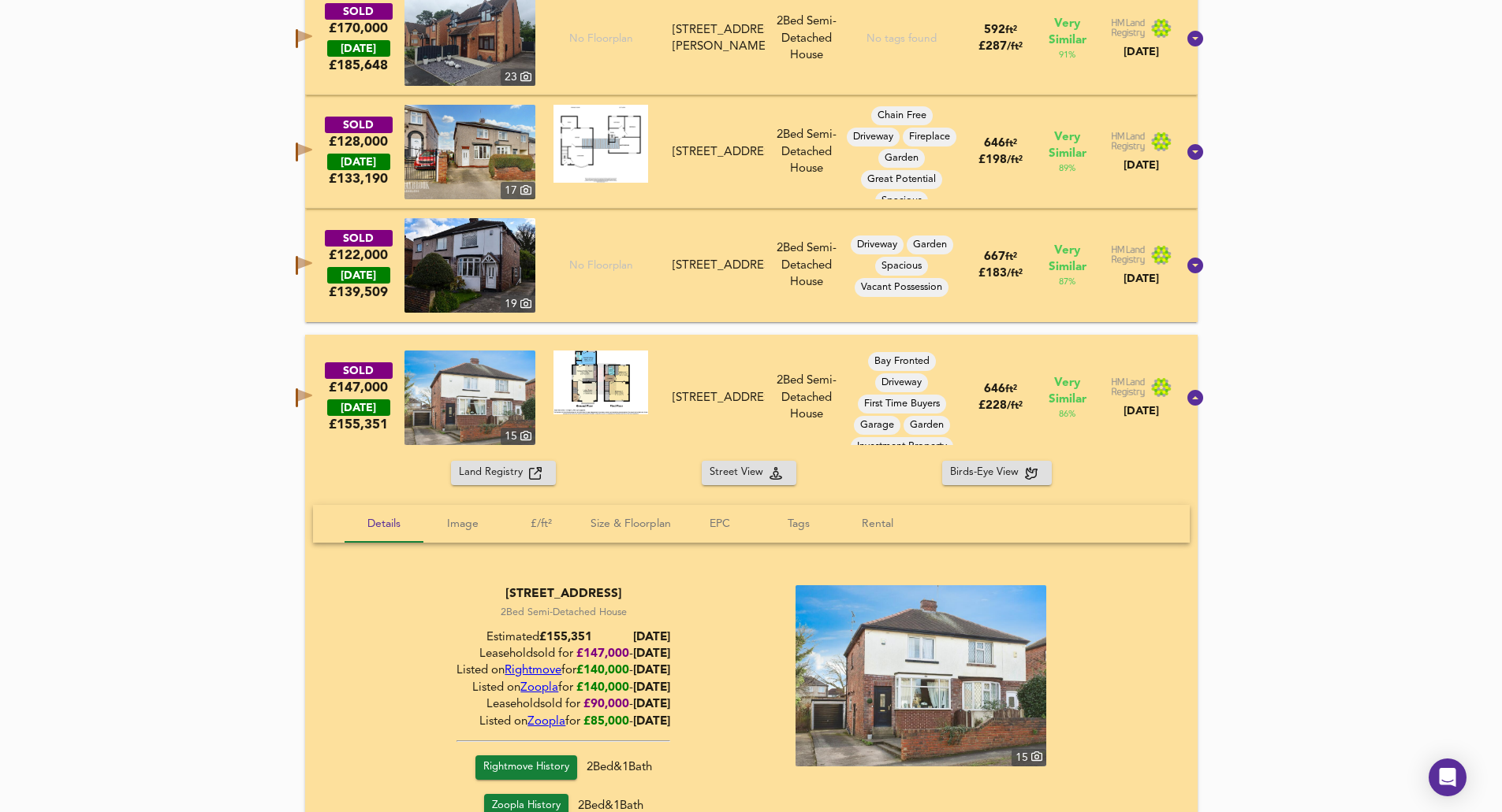
scroll to position [1200, 0]
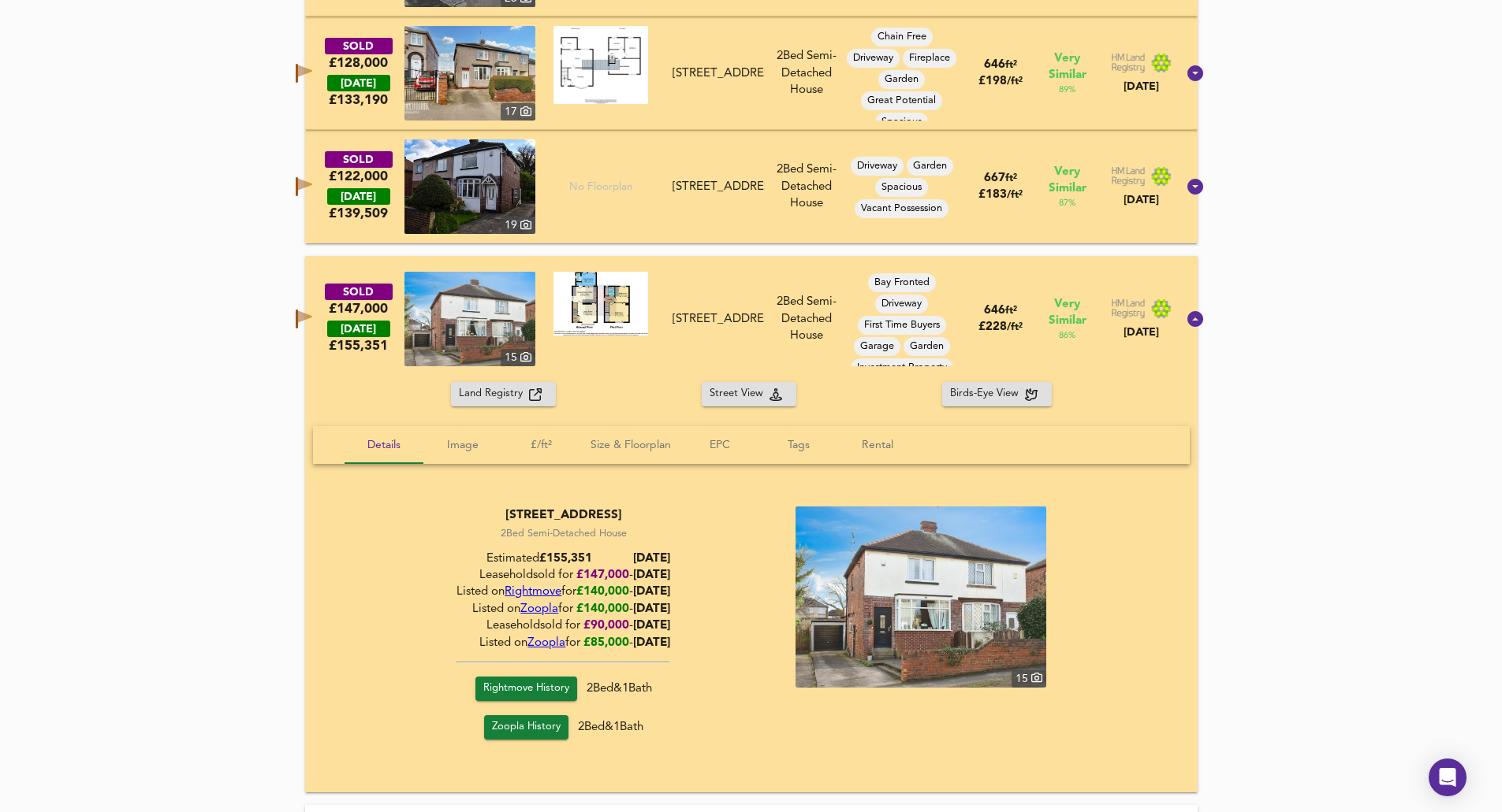
click at [327, 391] on div "Land Registry Street View Birds-Eye View" at bounding box center [751, 394] width 892 height 25
click at [610, 384] on div "Land Registry Street View Birds-Eye View" at bounding box center [751, 394] width 892 height 25
click at [610, 395] on div "Land Registry Street View Birds-Eye View" at bounding box center [751, 394] width 892 height 25
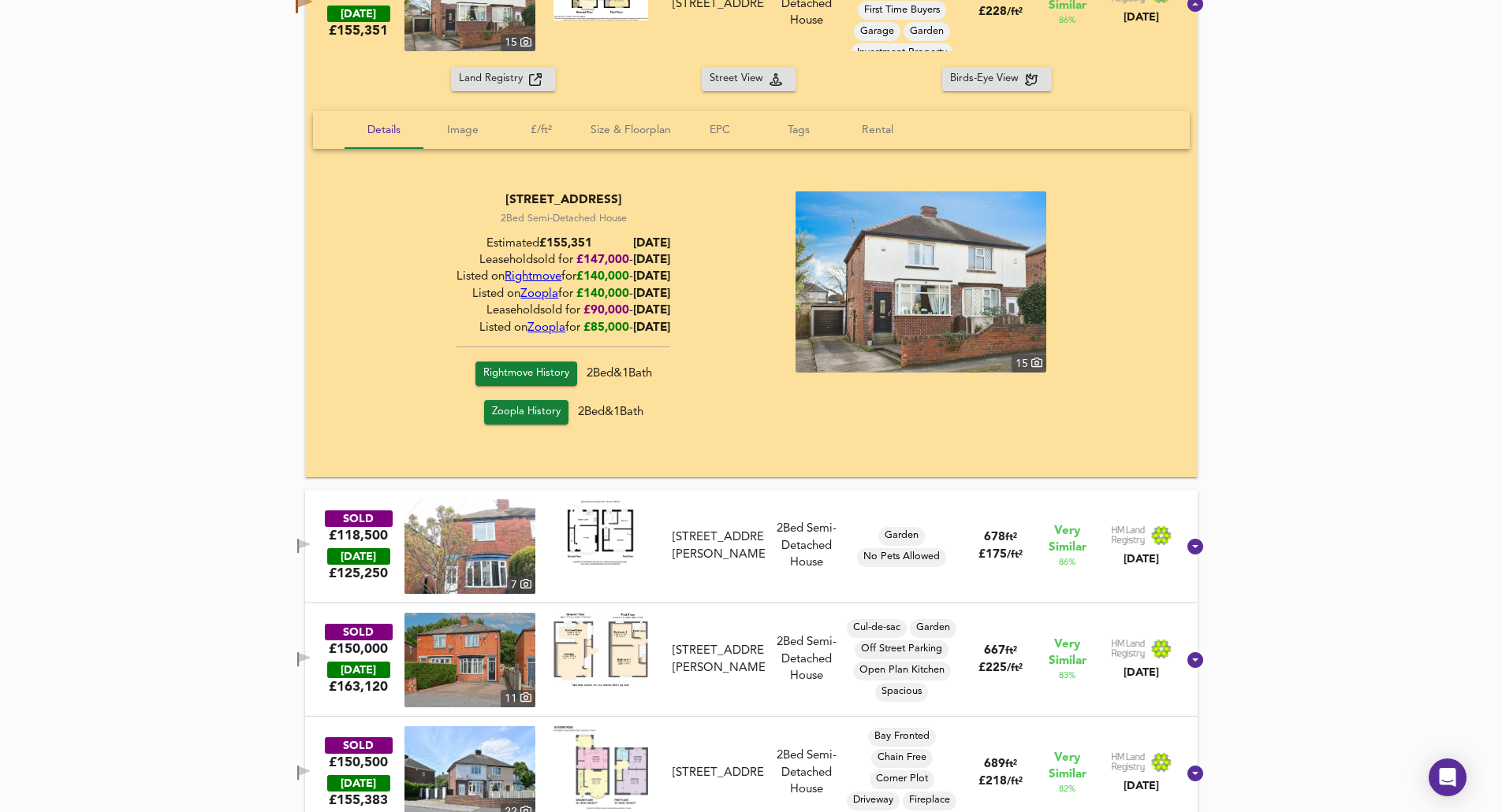
scroll to position [1830, 0]
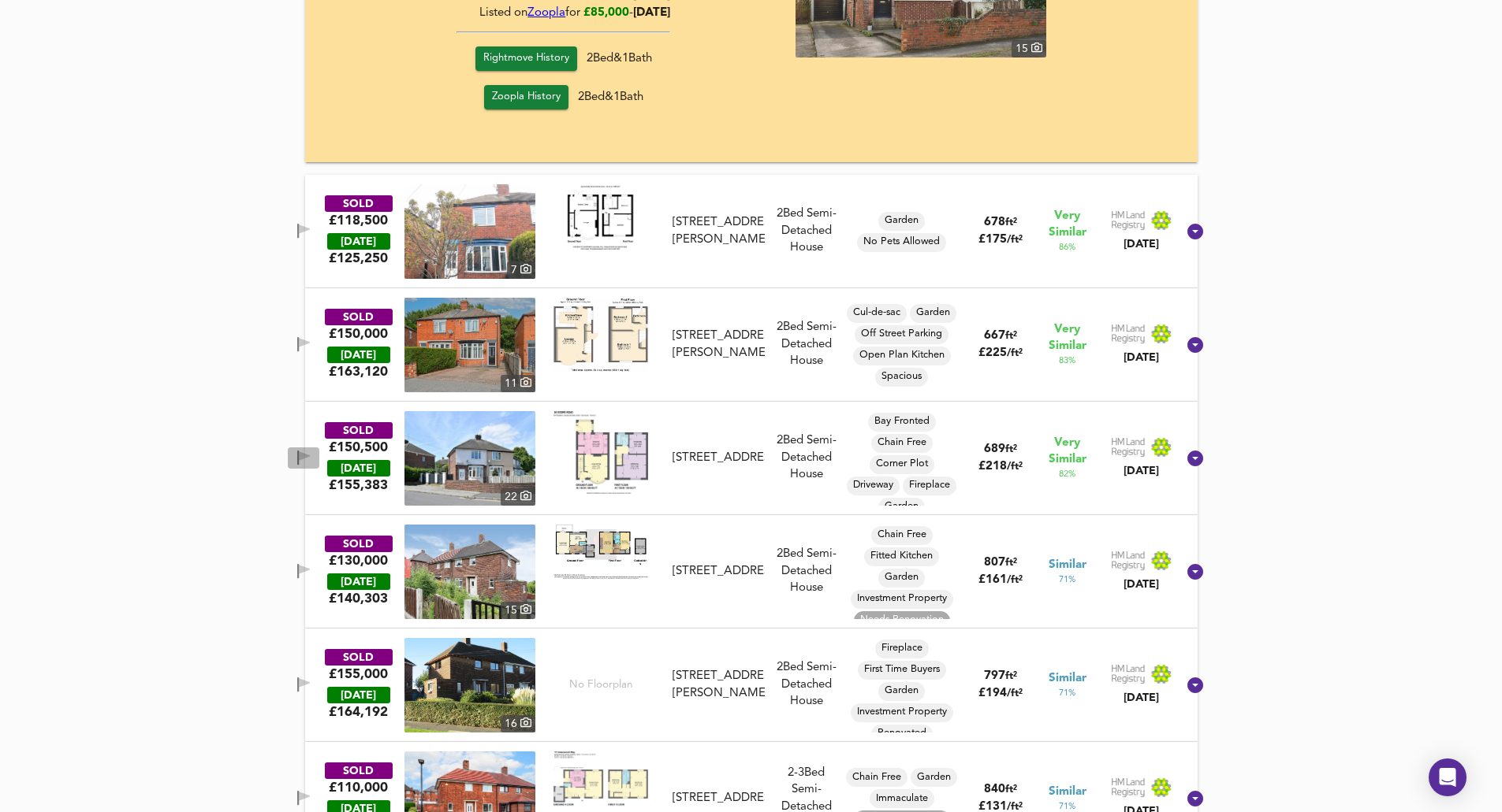
click at [311, 460] on icon "button" at bounding box center [303, 457] width 13 height 15
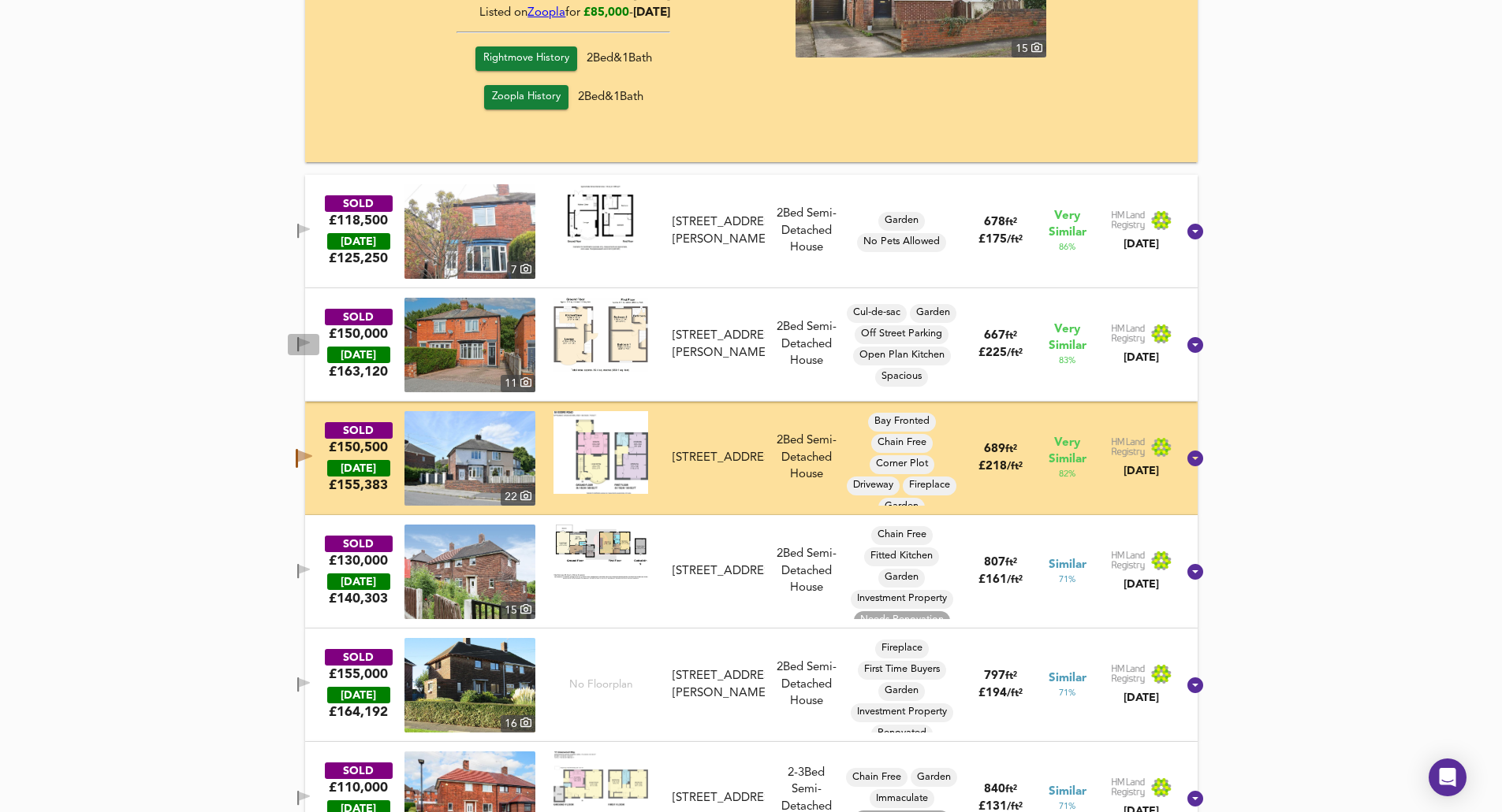
click at [313, 351] on span "button" at bounding box center [303, 344] width 24 height 15
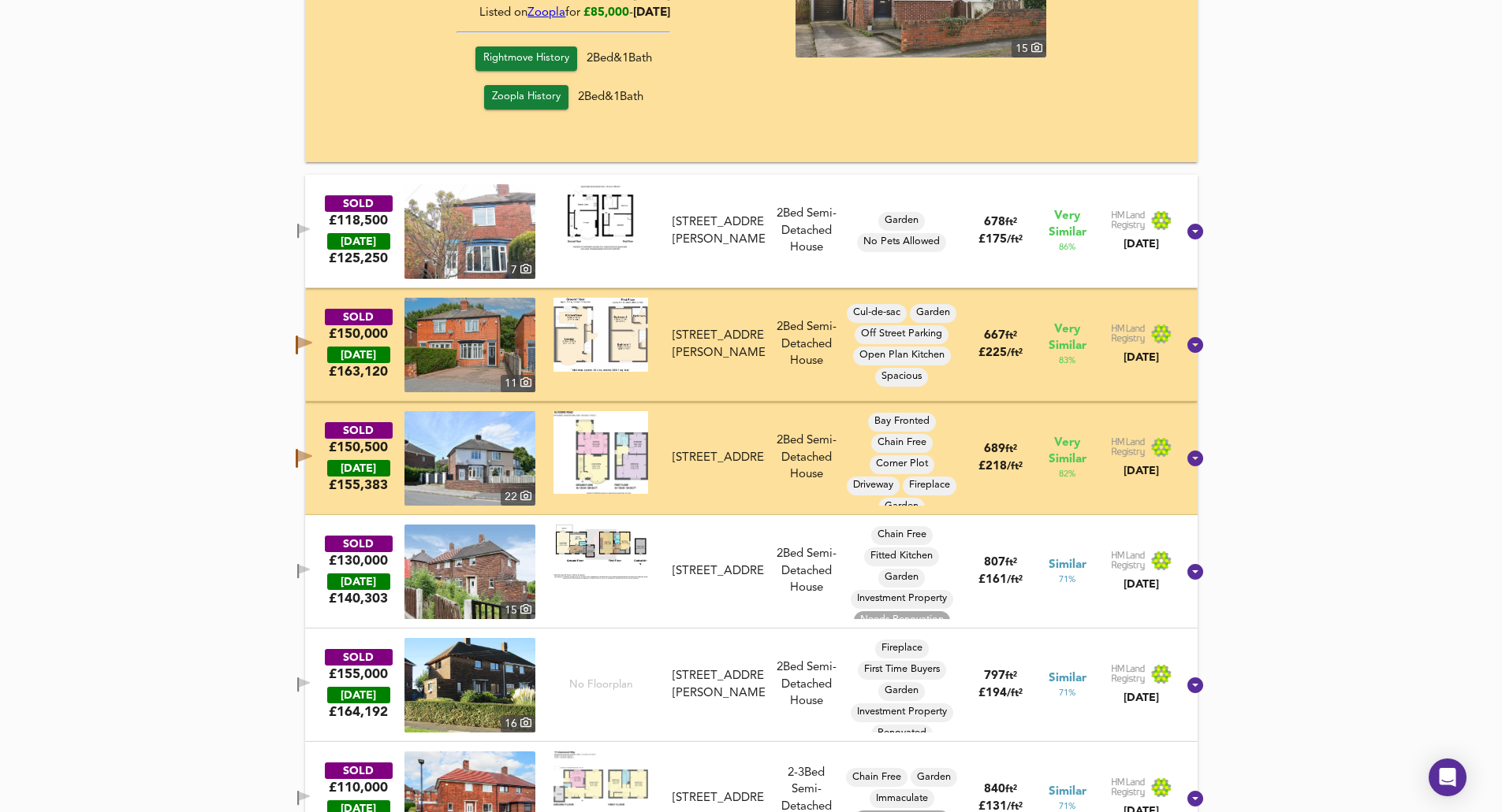
click at [311, 226] on icon "button" at bounding box center [303, 231] width 13 height 15
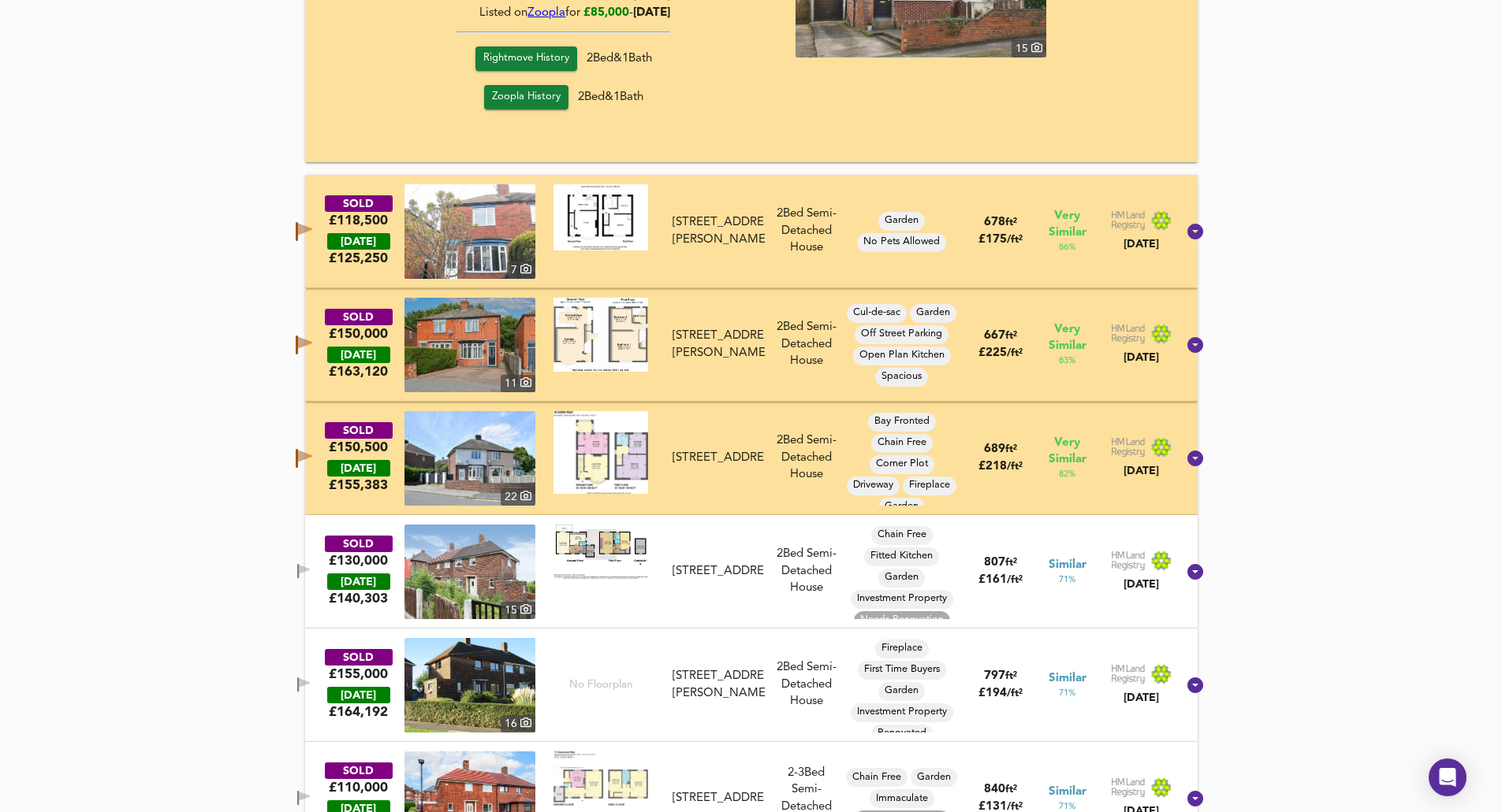
click at [312, 336] on icon "button" at bounding box center [304, 345] width 17 height 19
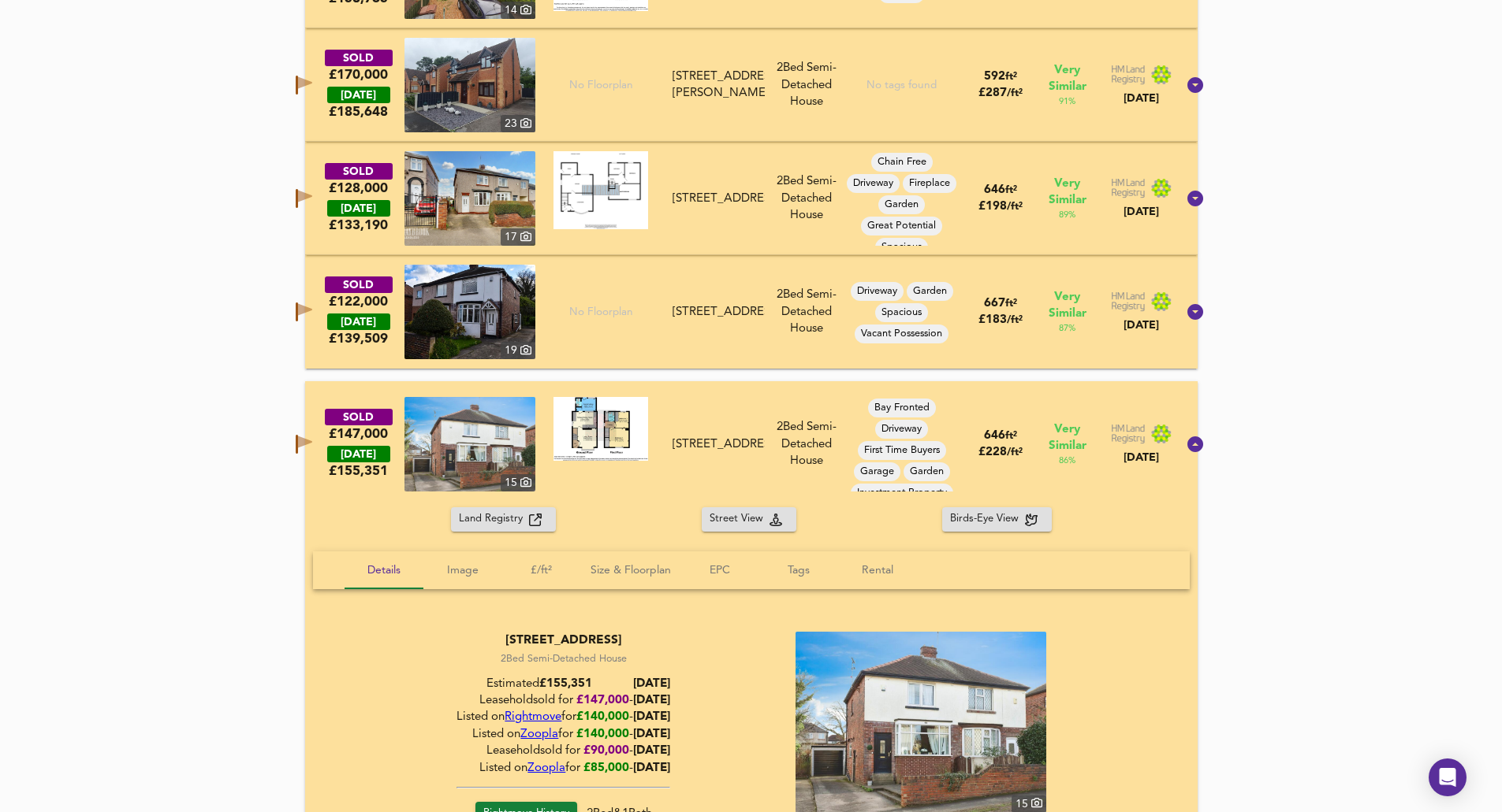
scroll to position [1279, 0]
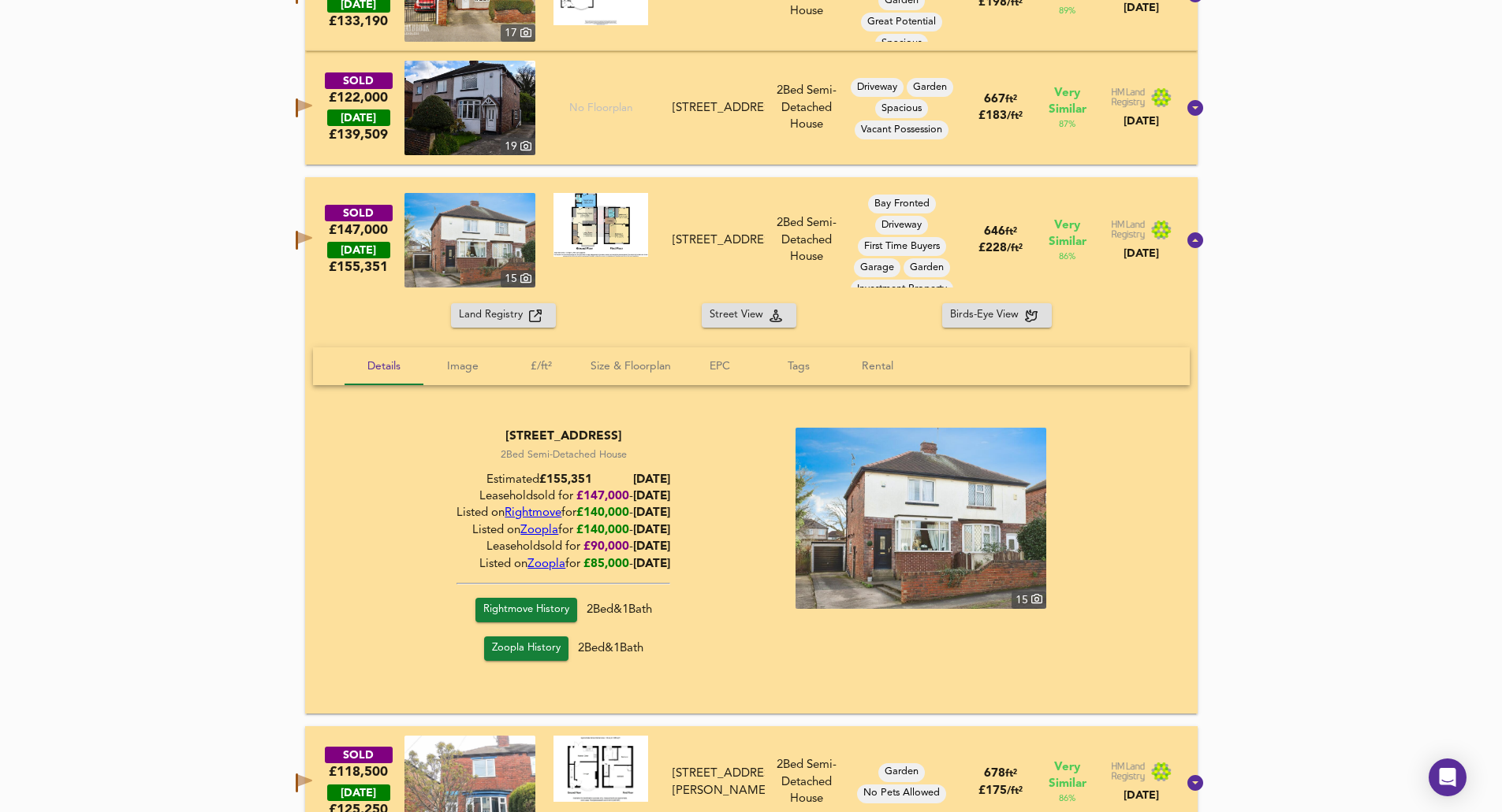
click at [610, 310] on div "Land Registry Street View Birds-Eye View" at bounding box center [751, 316] width 892 height 25
drag, startPoint x: 326, startPoint y: 303, endPoint x: 288, endPoint y: 354, distance: 63.6
click at [325, 303] on div "SOLD £147,000 [DATE] £ 155,351 [GEOGRAPHIC_DATA][STREET_ADDRESS] [STREET_ADDRES…" at bounding box center [751, 241] width 892 height 126
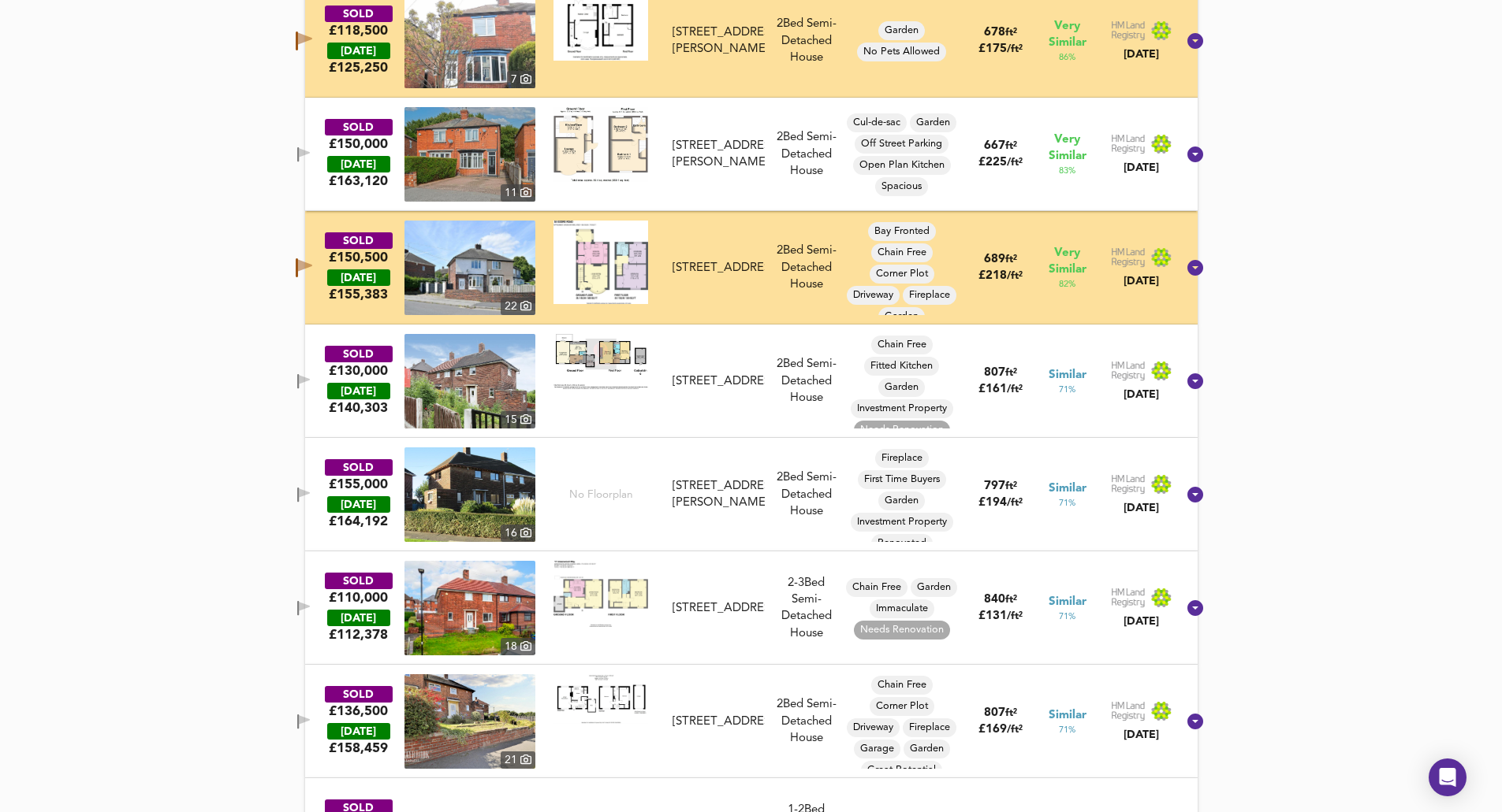
scroll to position [1594, 0]
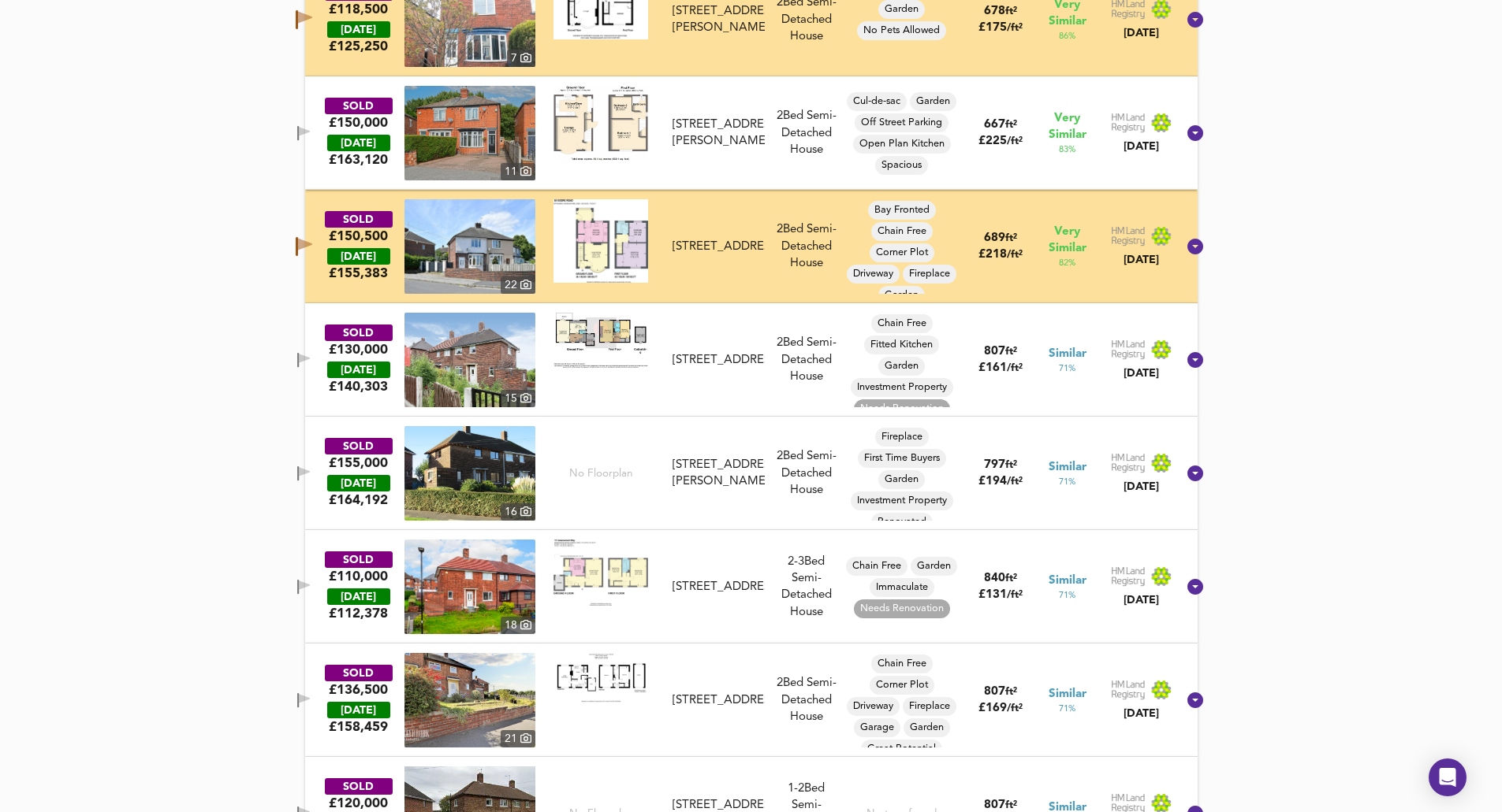
click at [310, 357] on icon "button" at bounding box center [304, 358] width 11 height 10
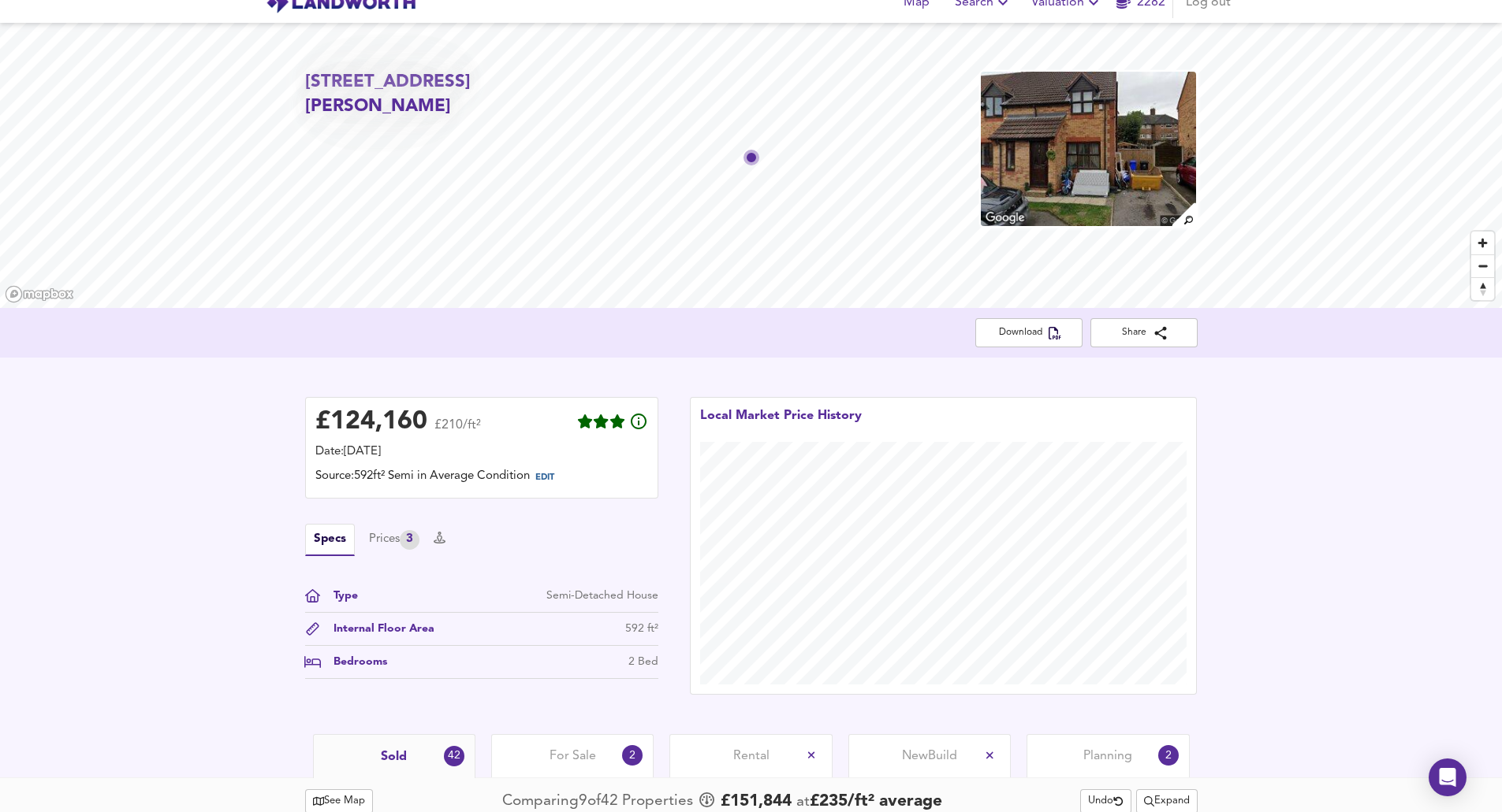
scroll to position [0, 0]
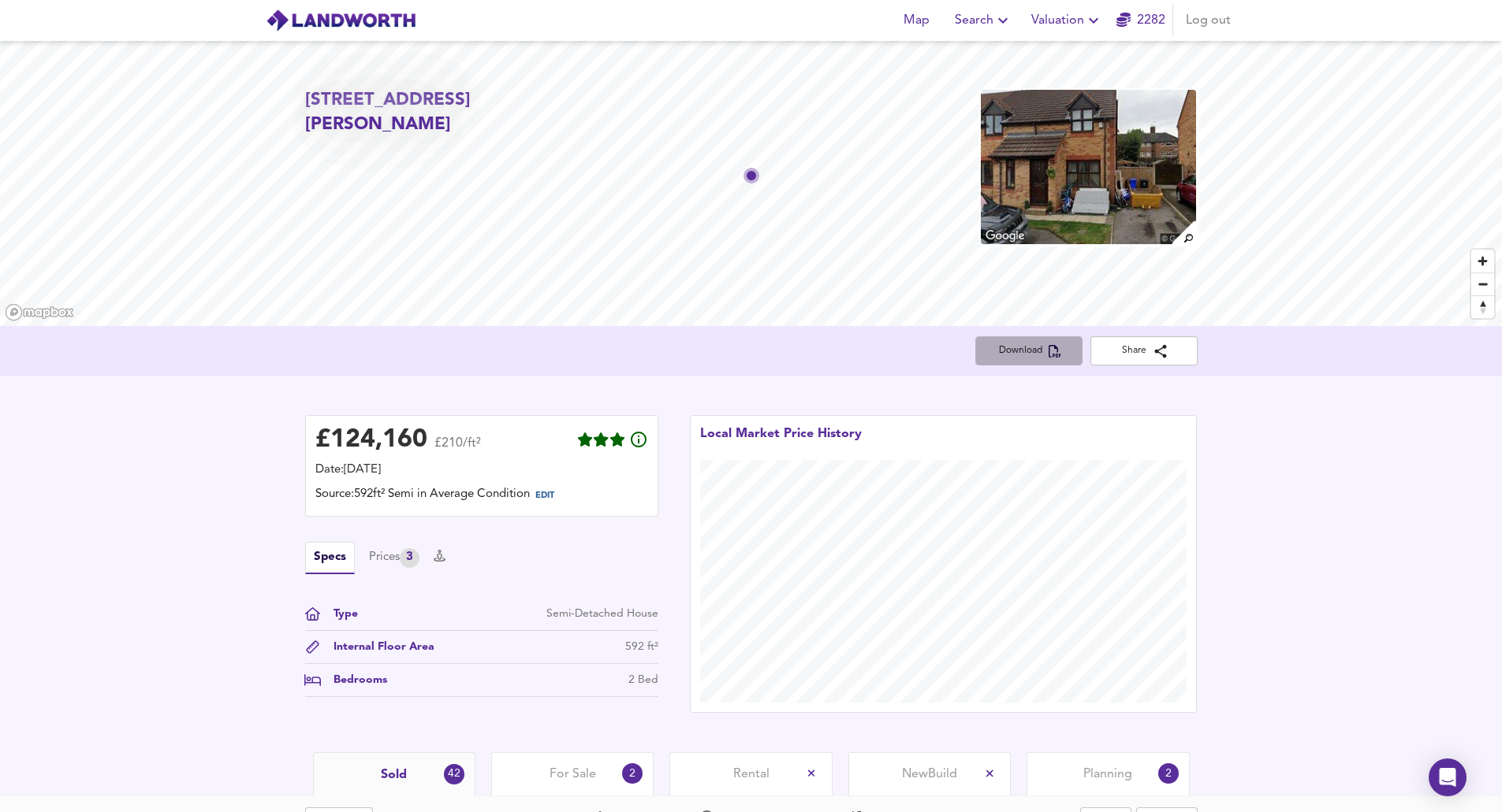
click at [610, 342] on span "Download" at bounding box center [1029, 350] width 82 height 17
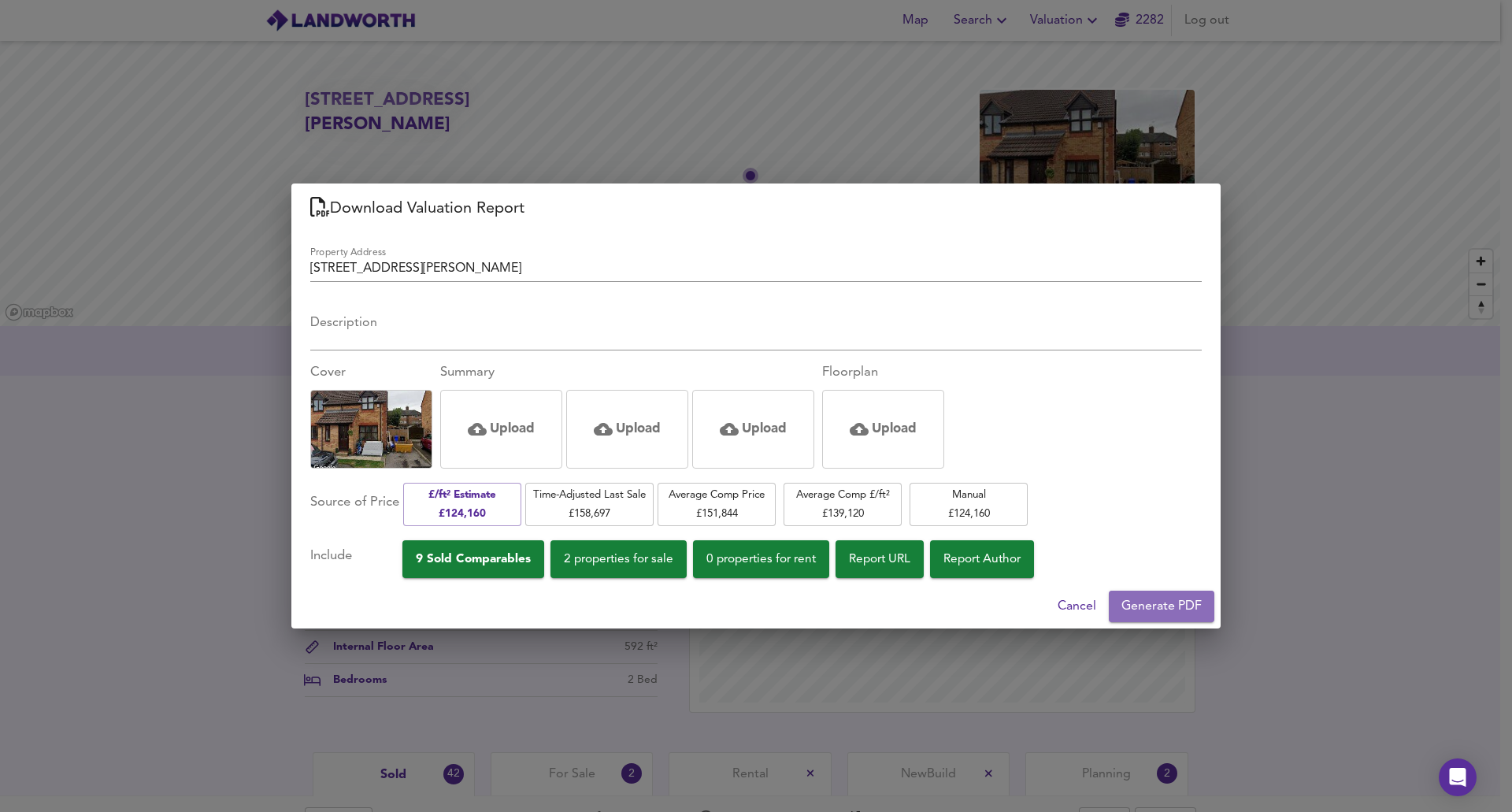
click at [609, 603] on span "Generate PDF" at bounding box center [1162, 606] width 81 height 22
